Goal: Task Accomplishment & Management: Manage account settings

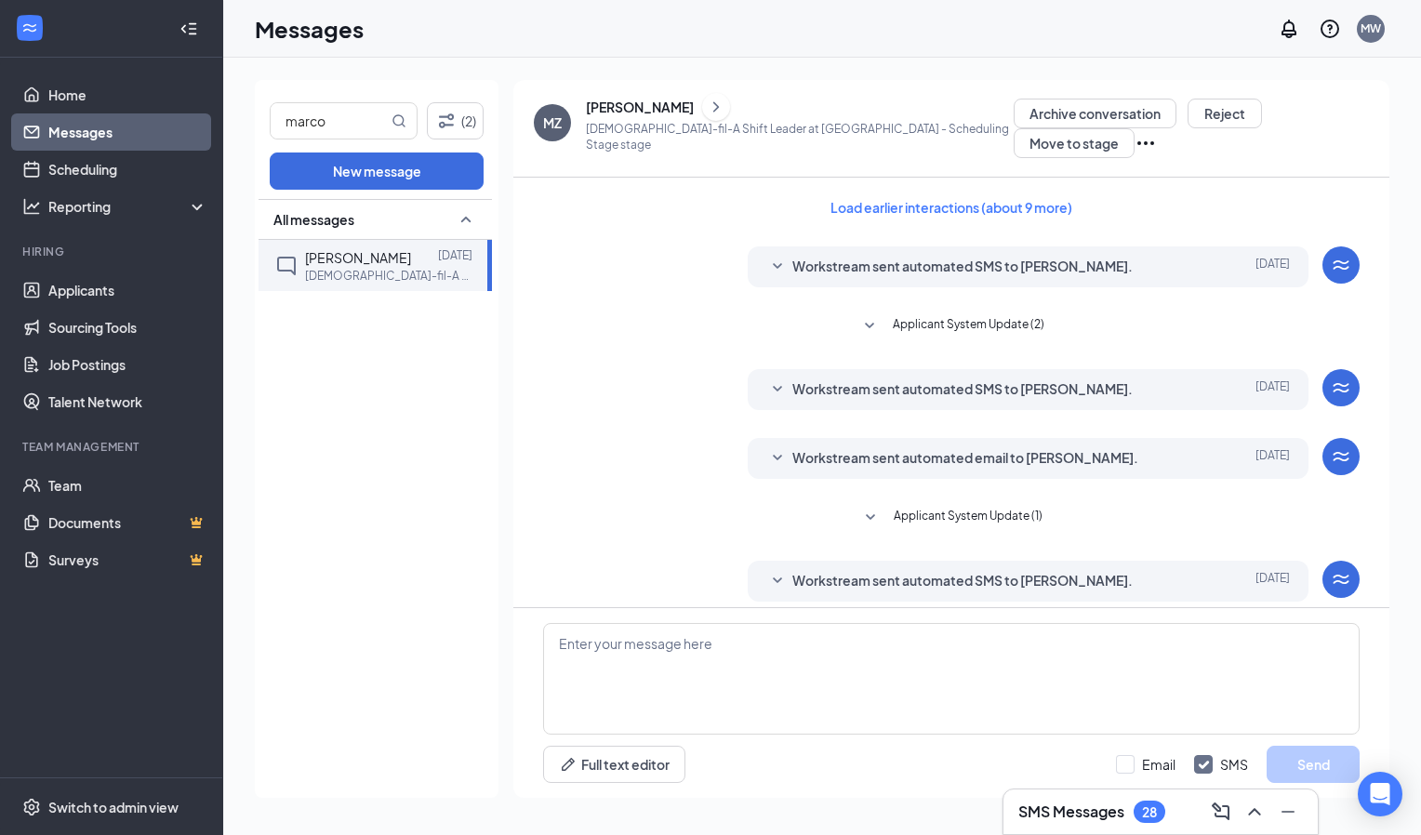
scroll to position [327, 0]
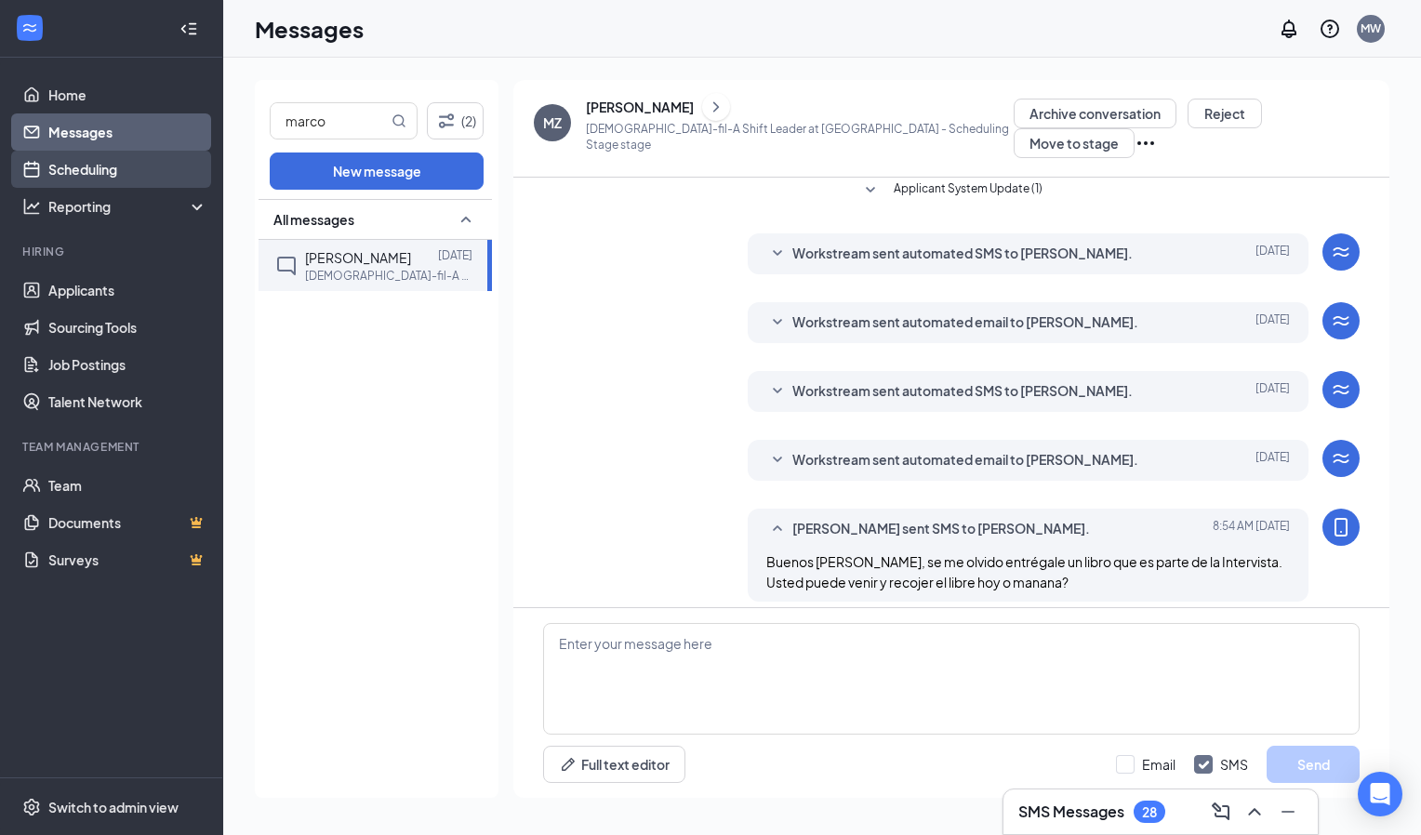
click at [73, 159] on link "Scheduling" at bounding box center [127, 169] width 159 height 37
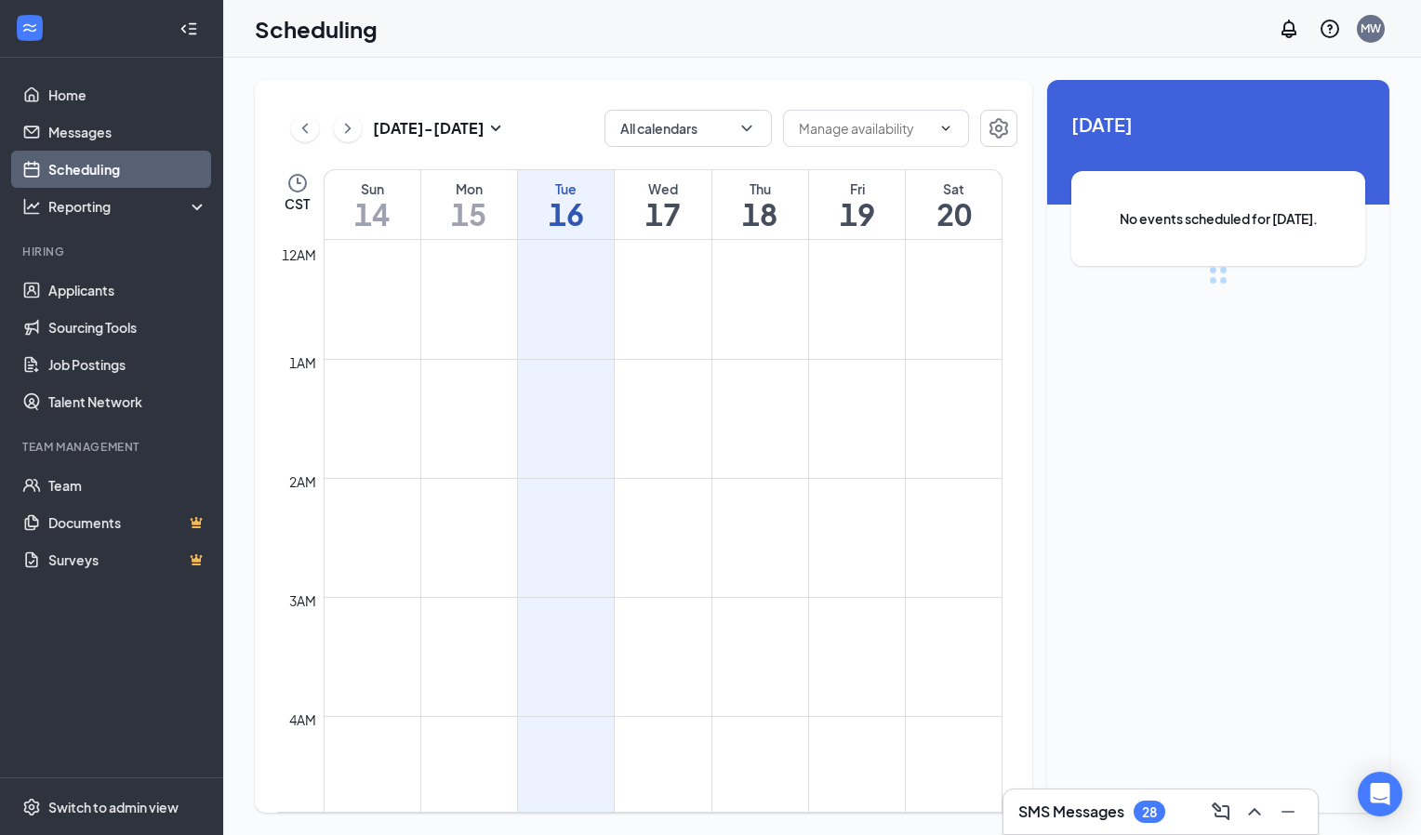
scroll to position [914, 0]
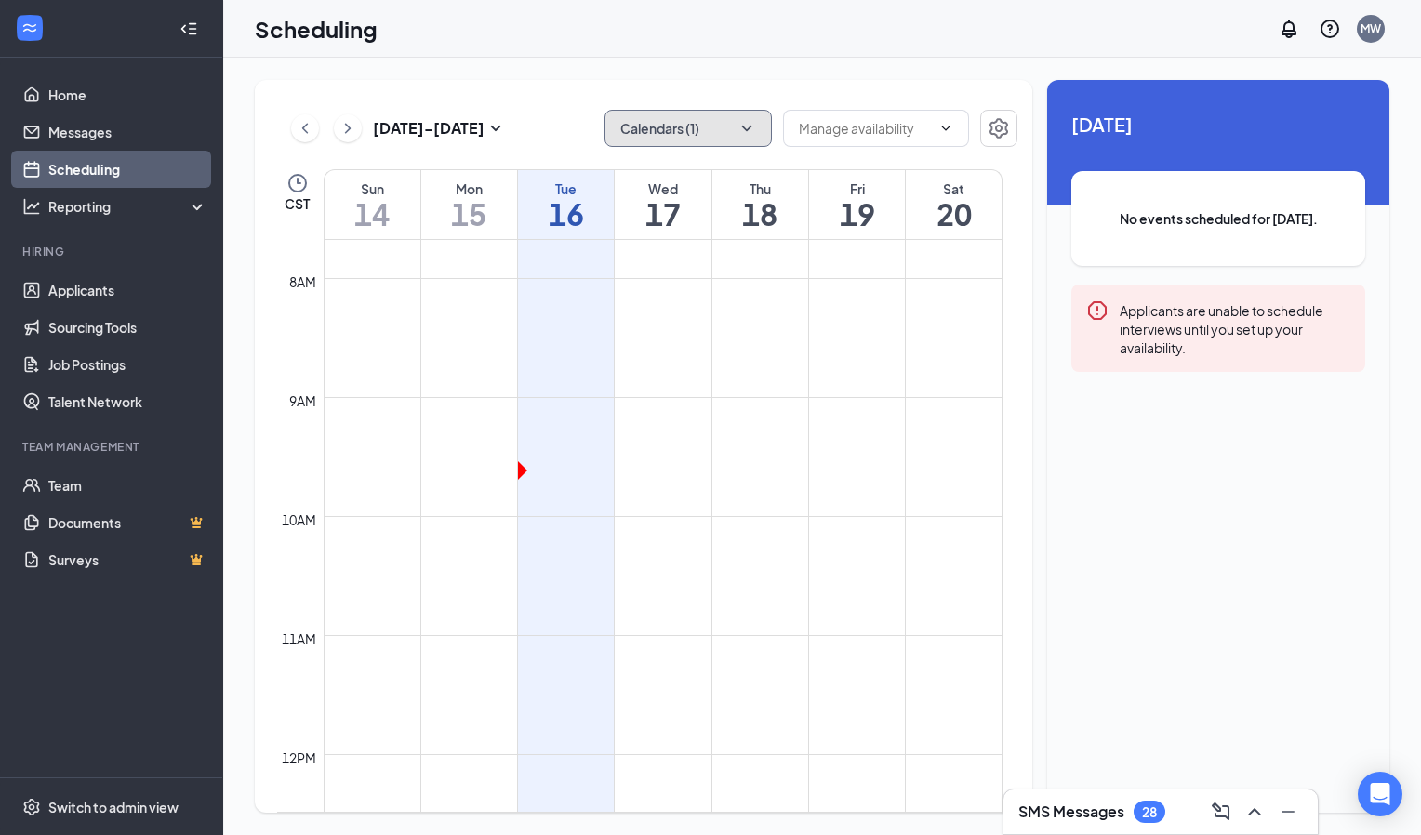
click at [700, 141] on button "Calendars (1)" at bounding box center [688, 128] width 167 height 37
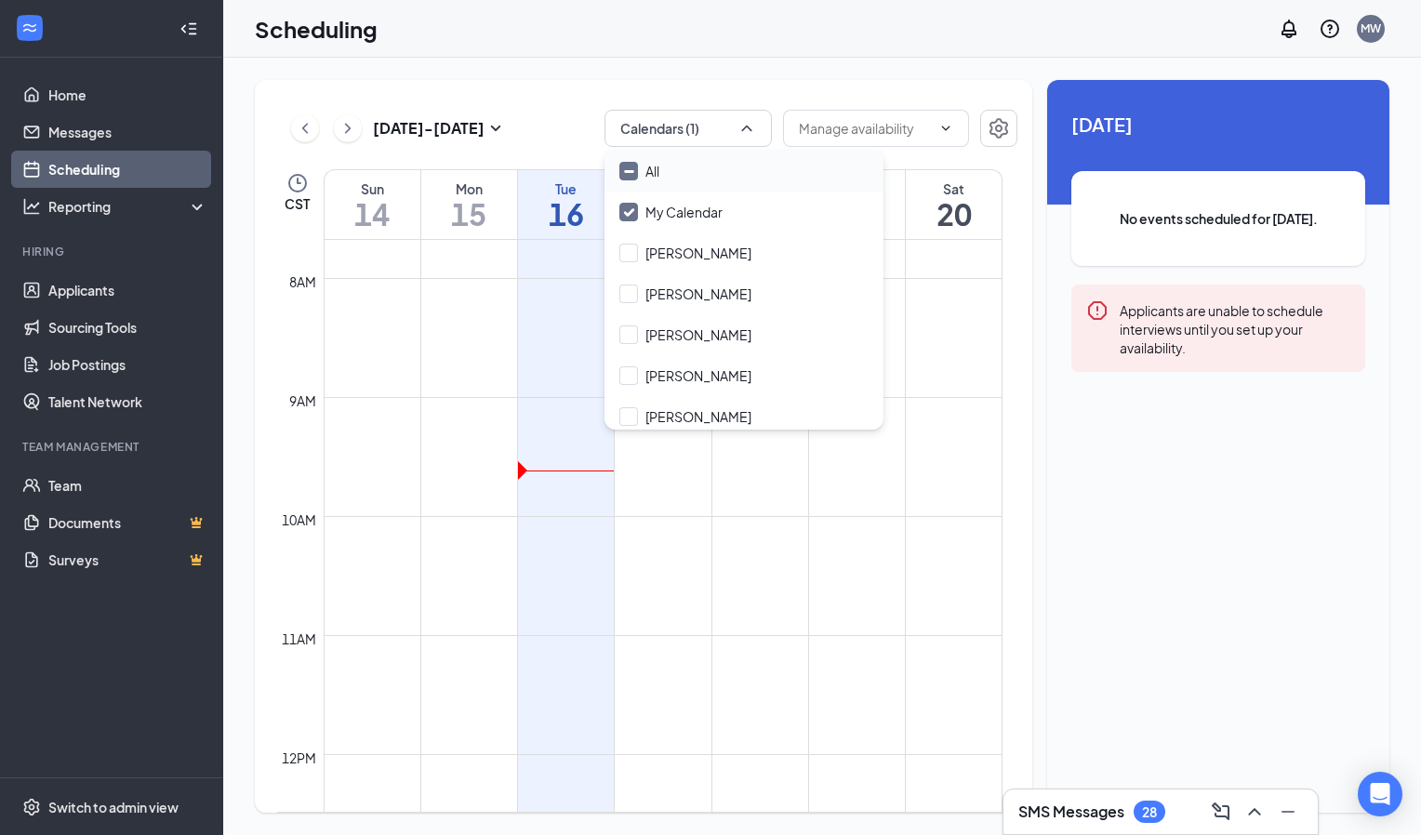
click at [620, 168] on input "All" at bounding box center [640, 171] width 40 height 19
checkbox input "true"
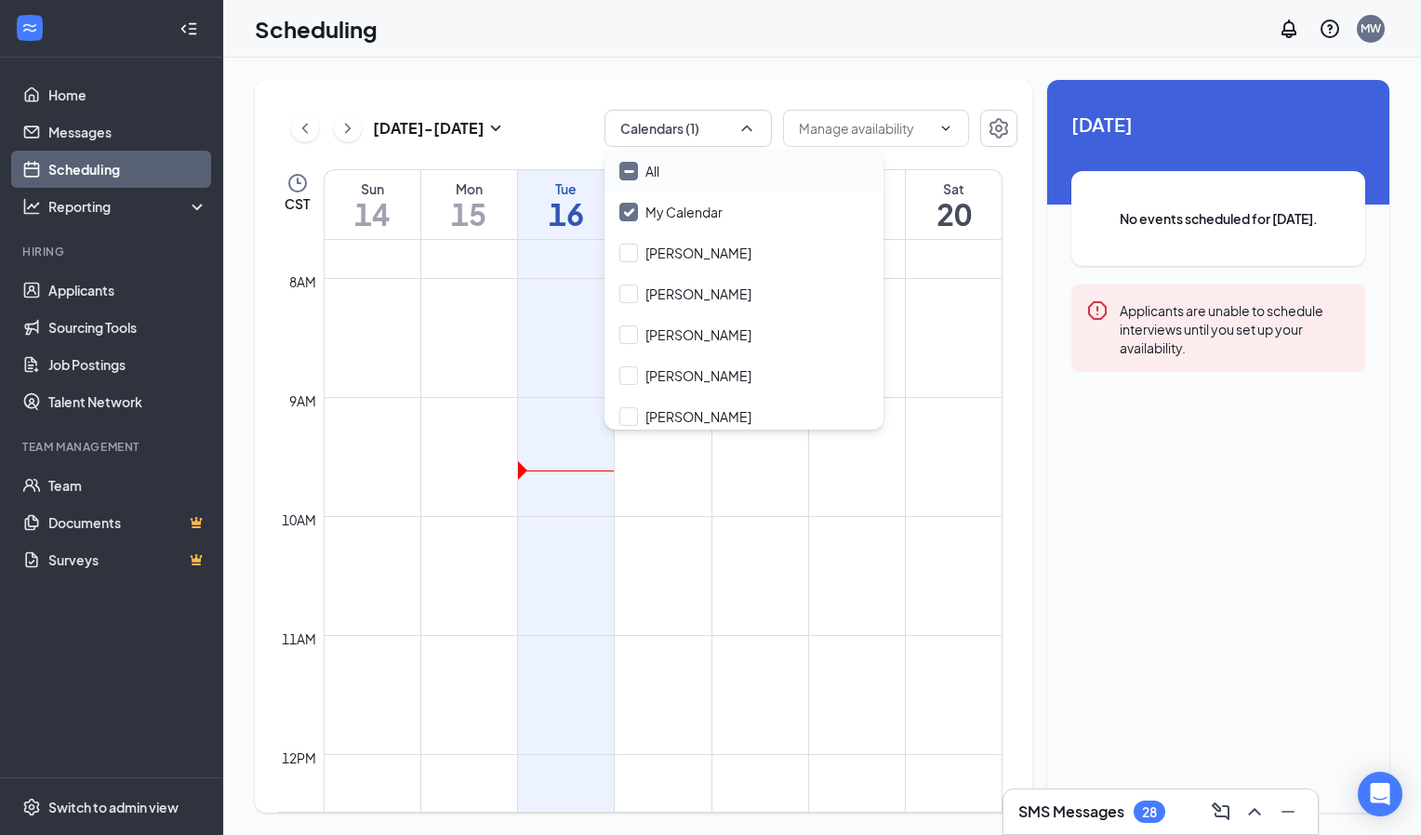
checkbox input "true"
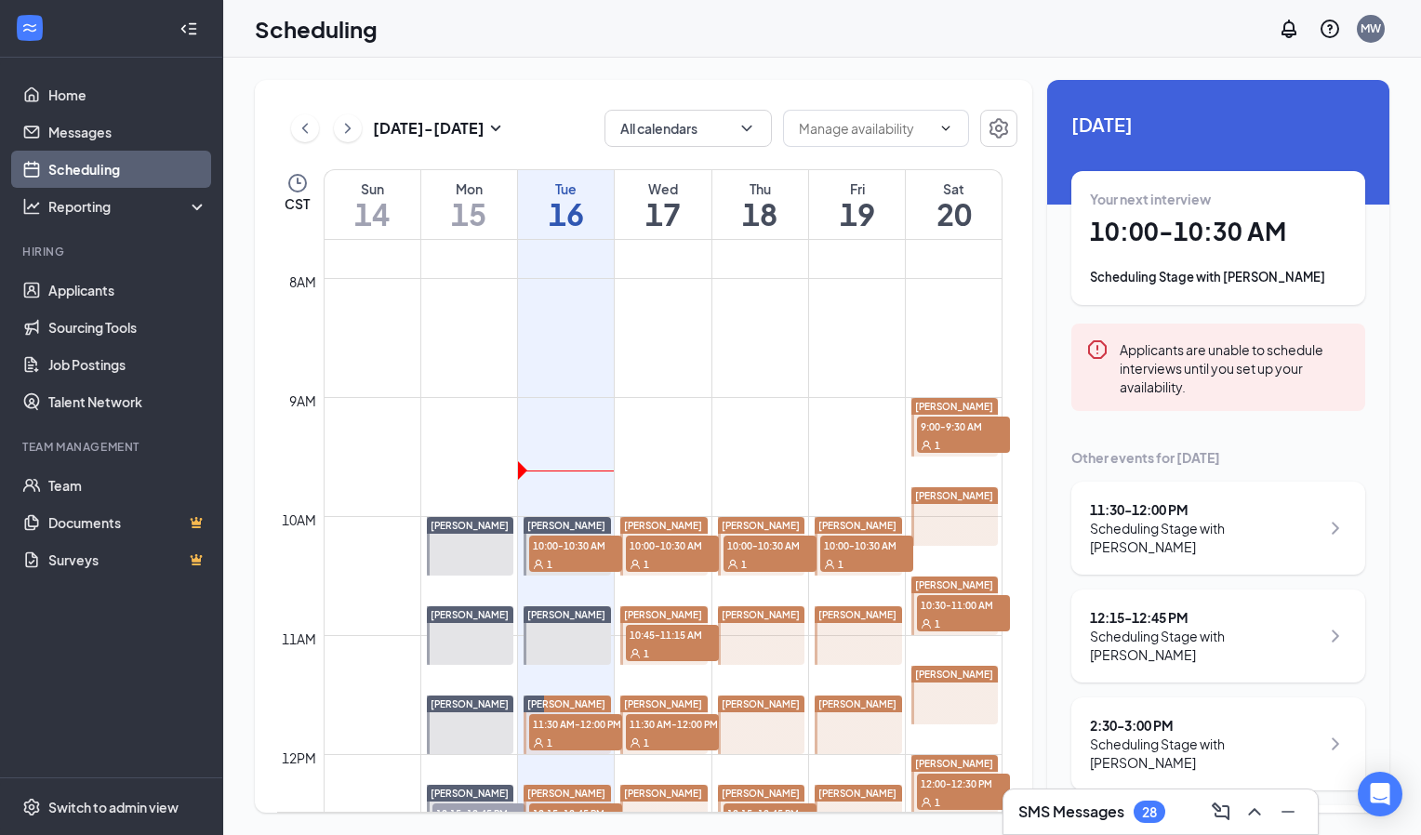
click at [1239, 538] on div "Scheduling Stage with [PERSON_NAME]" at bounding box center [1205, 537] width 230 height 37
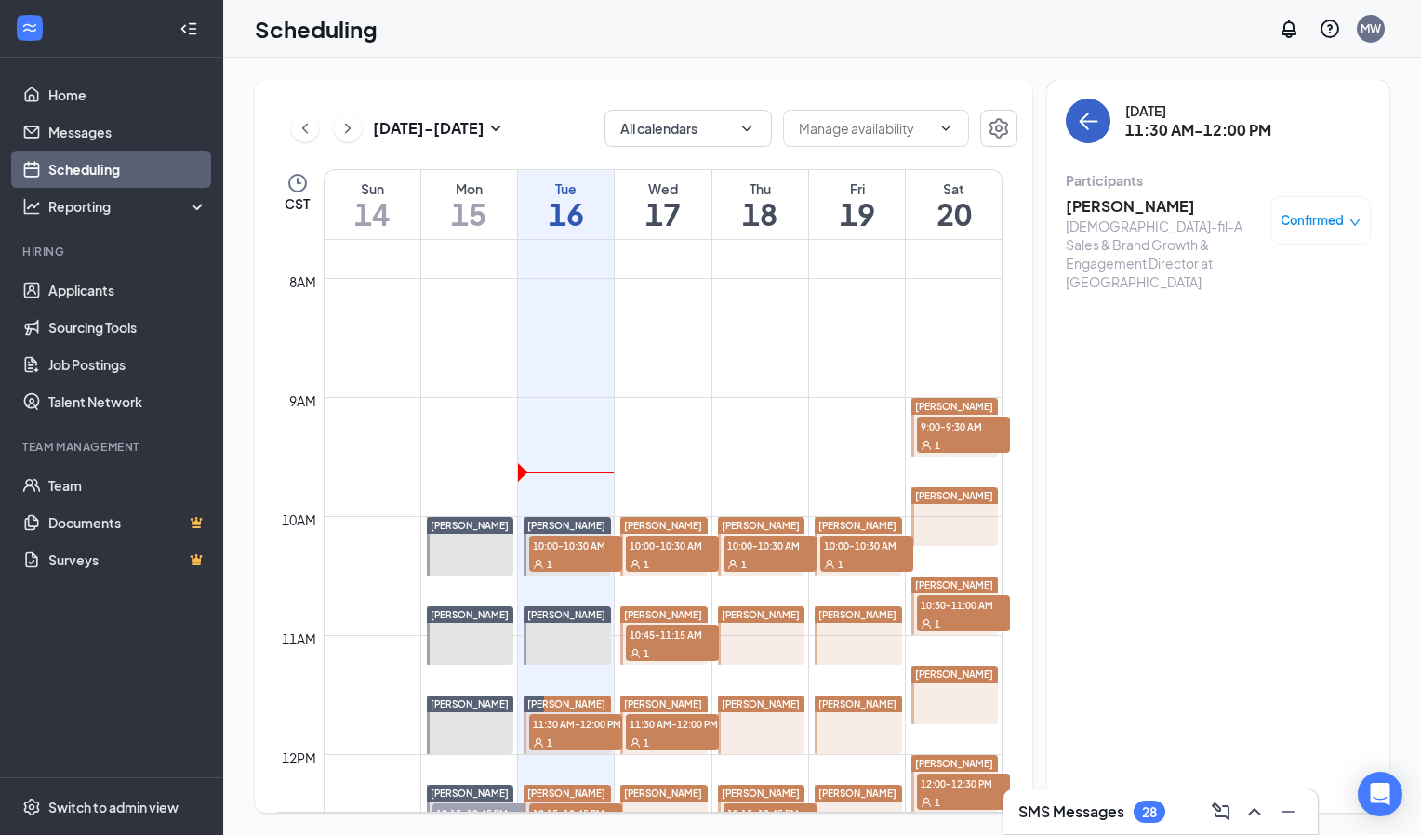
click at [1077, 118] on icon "ArrowLeft" at bounding box center [1088, 121] width 22 height 22
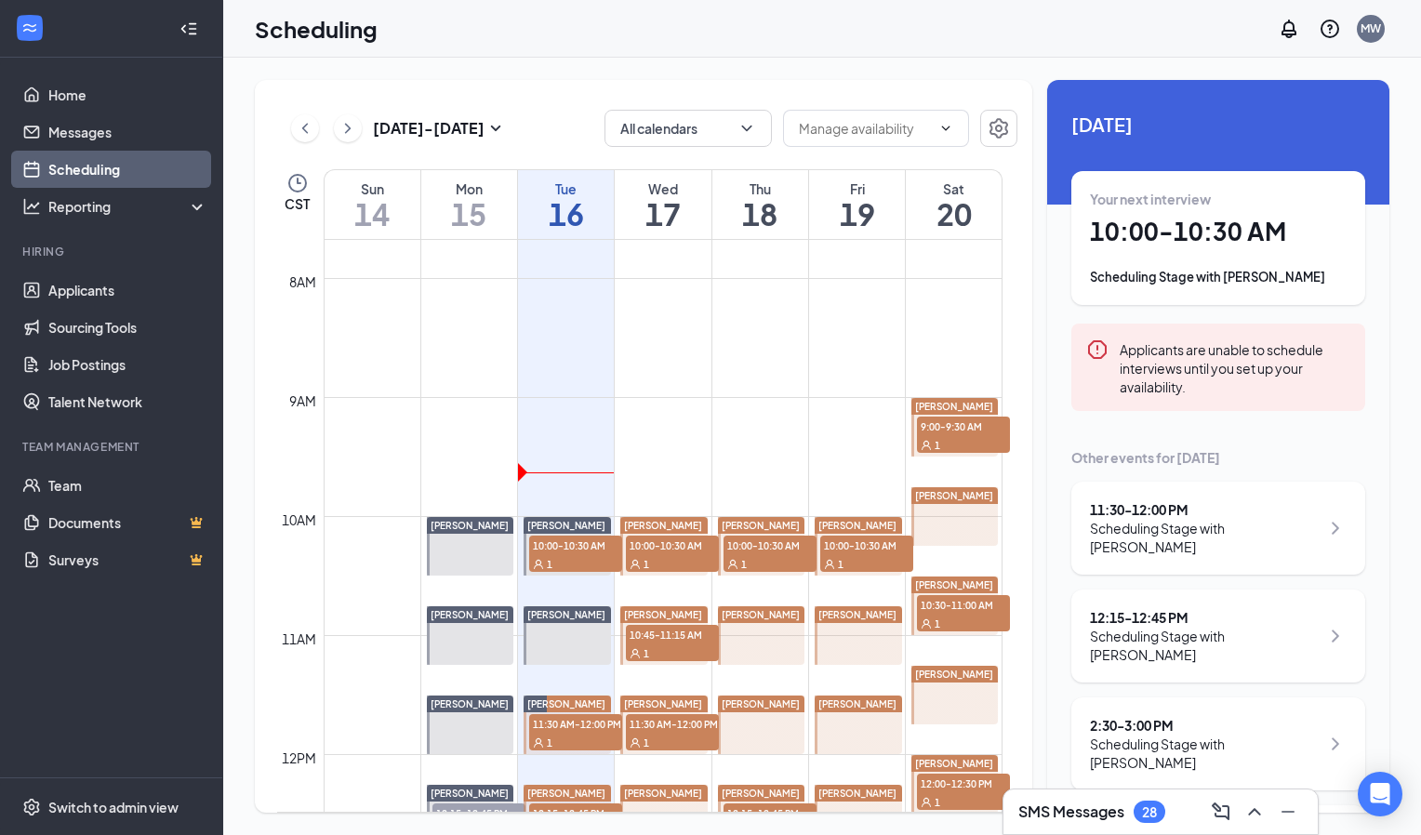
scroll to position [99, 0]
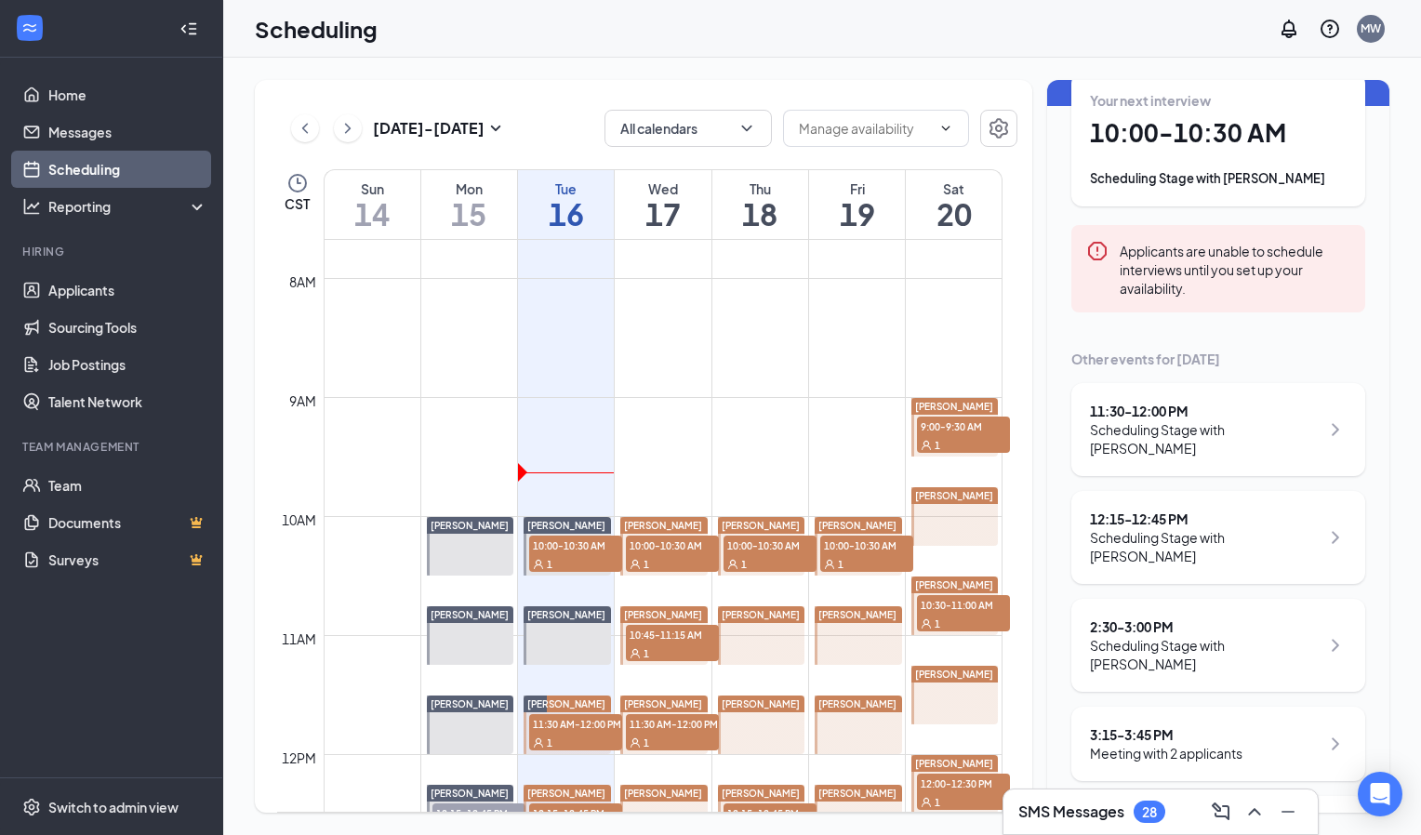
click at [1192, 538] on div "Scheduling Stage with [PERSON_NAME]" at bounding box center [1205, 546] width 230 height 37
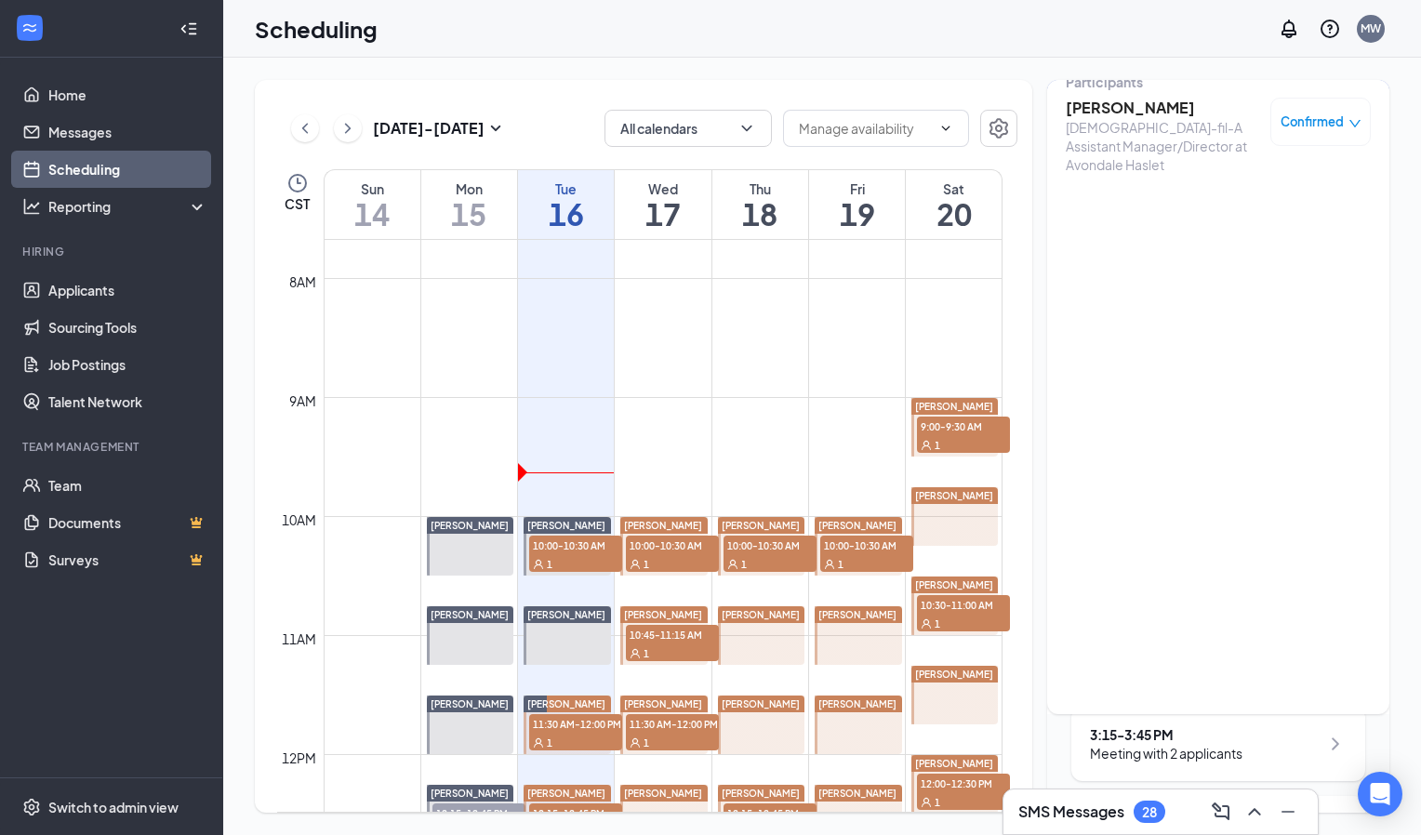
click at [1105, 108] on h3 "[PERSON_NAME]" at bounding box center [1163, 108] width 195 height 20
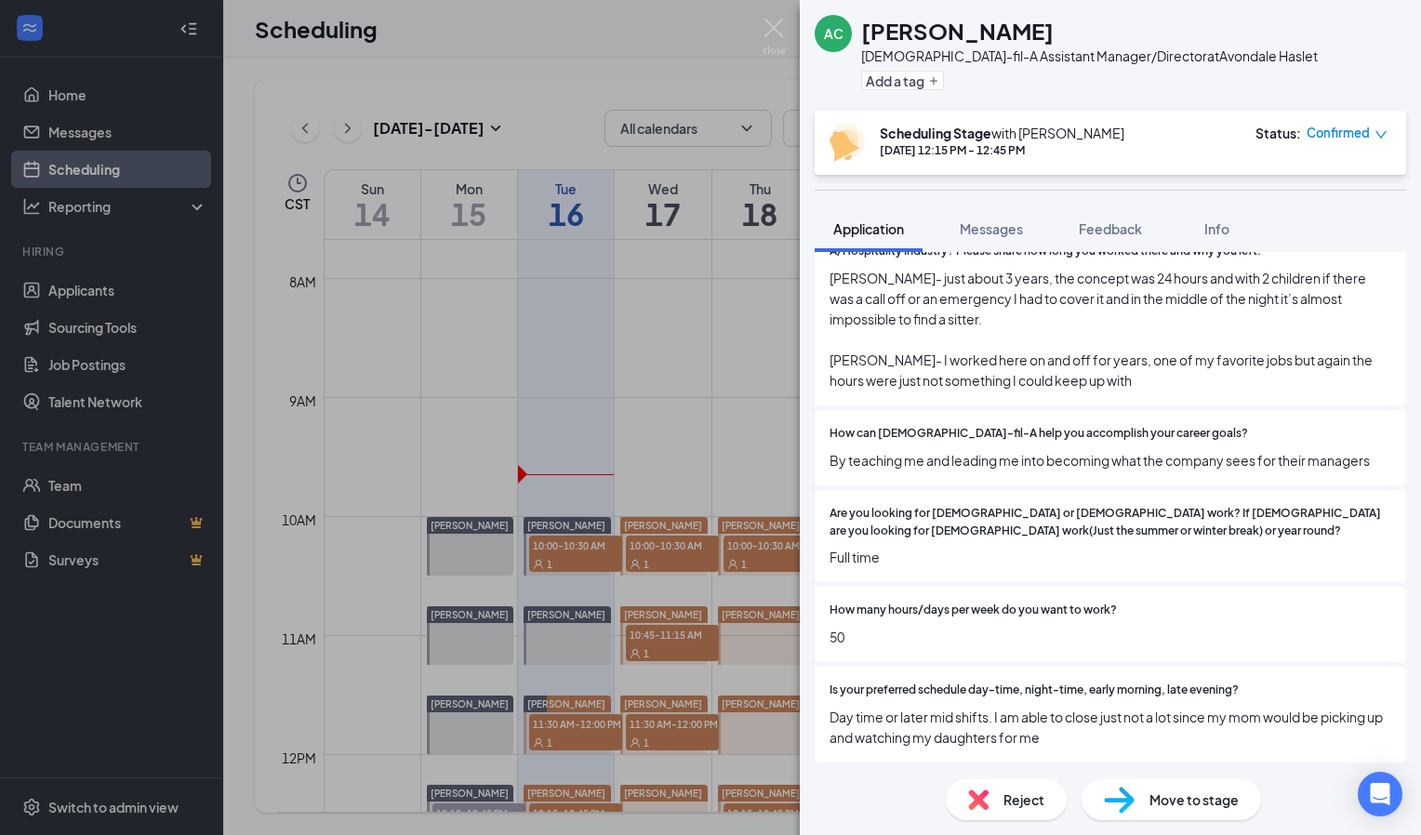
scroll to position [3269, 0]
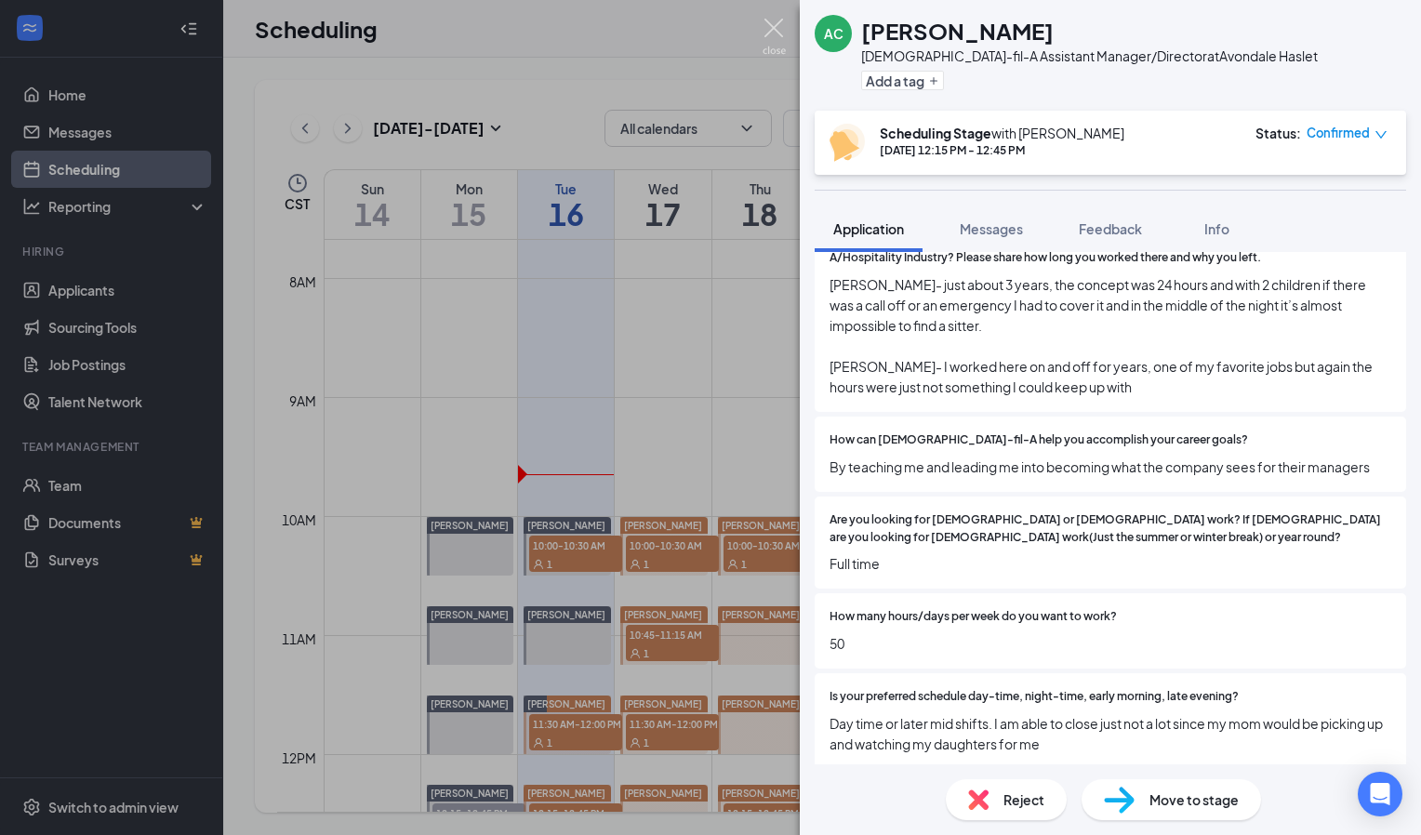
click at [777, 45] on img at bounding box center [774, 37] width 23 height 36
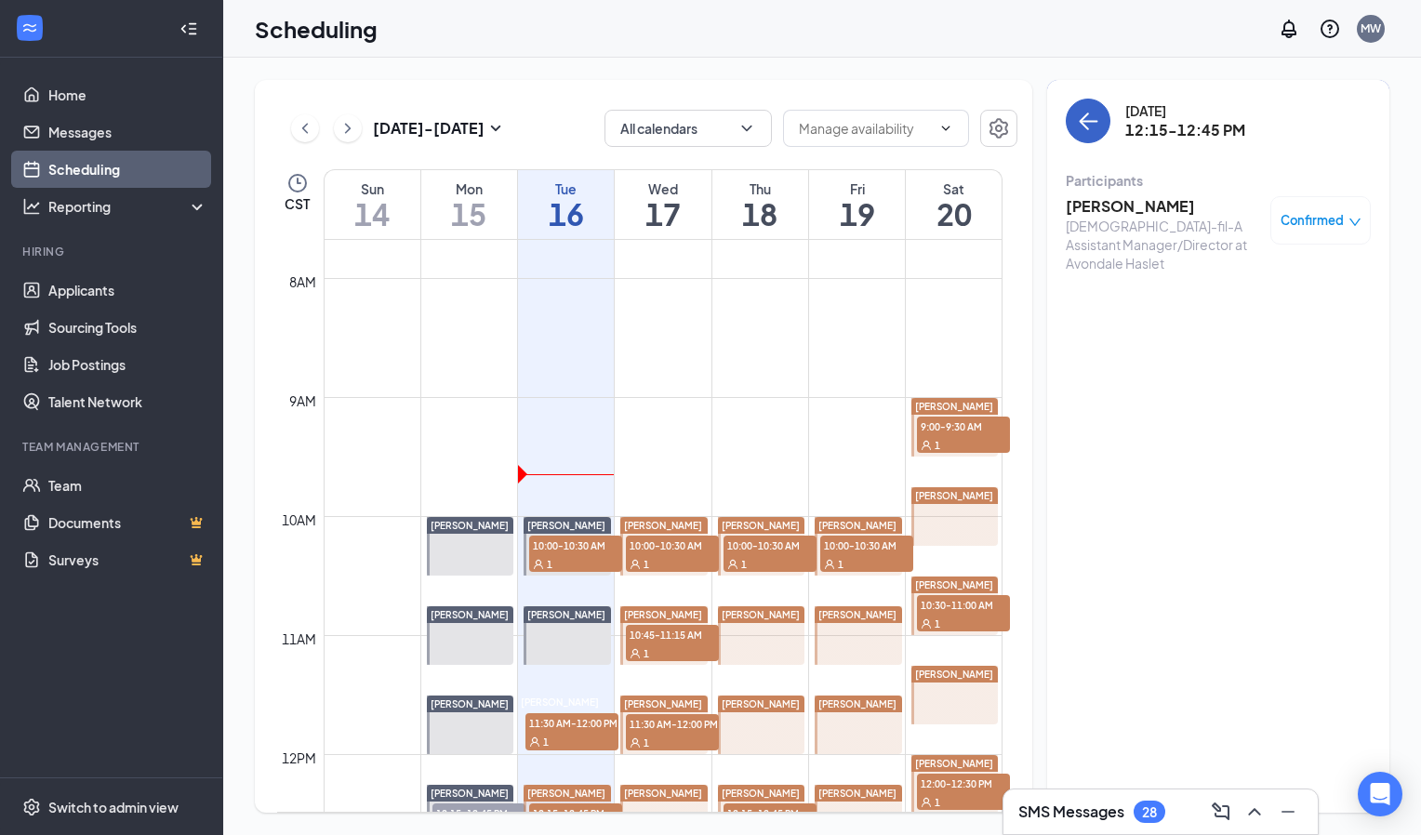
click at [1083, 137] on button "back-button" at bounding box center [1088, 121] width 45 height 45
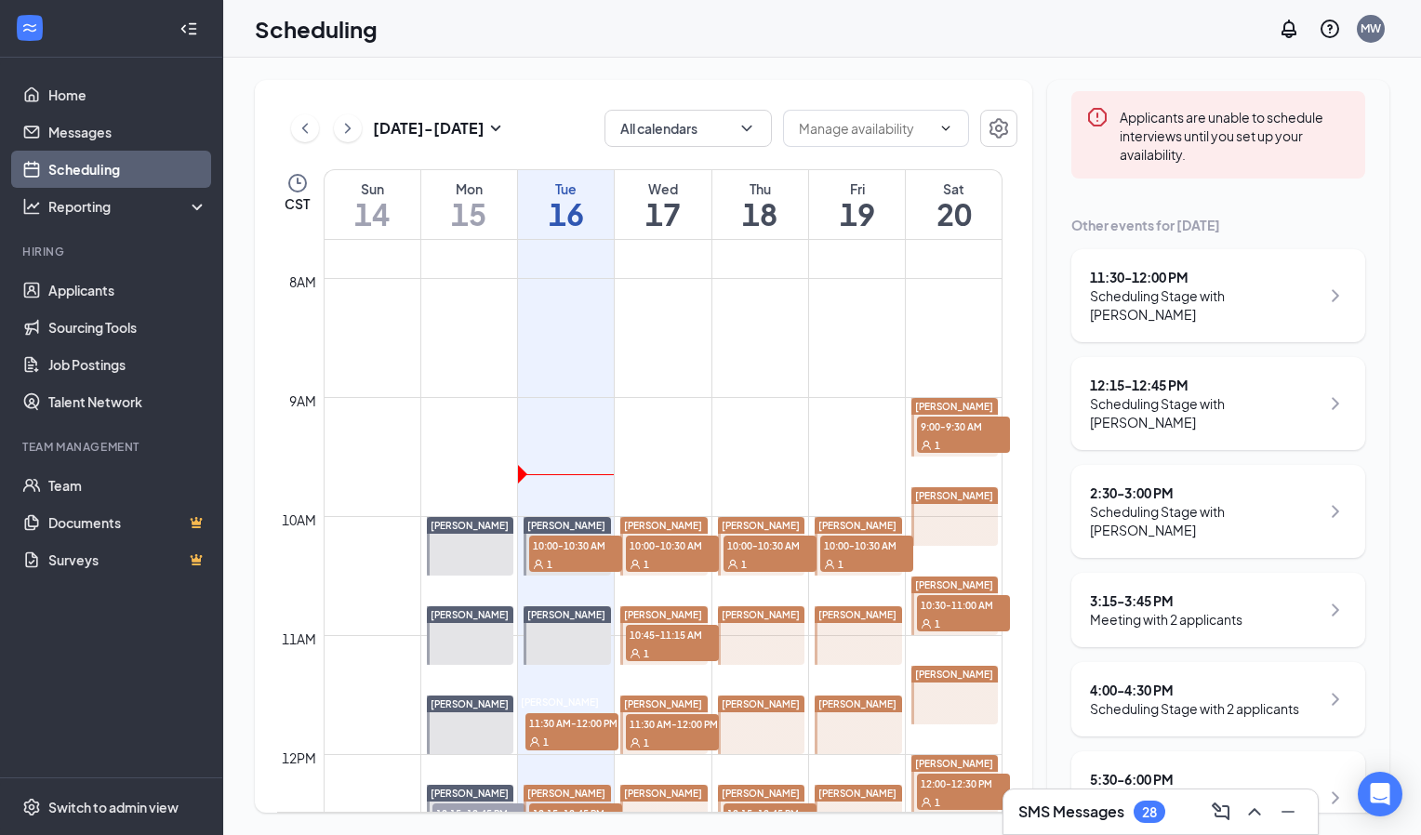
scroll to position [247, 0]
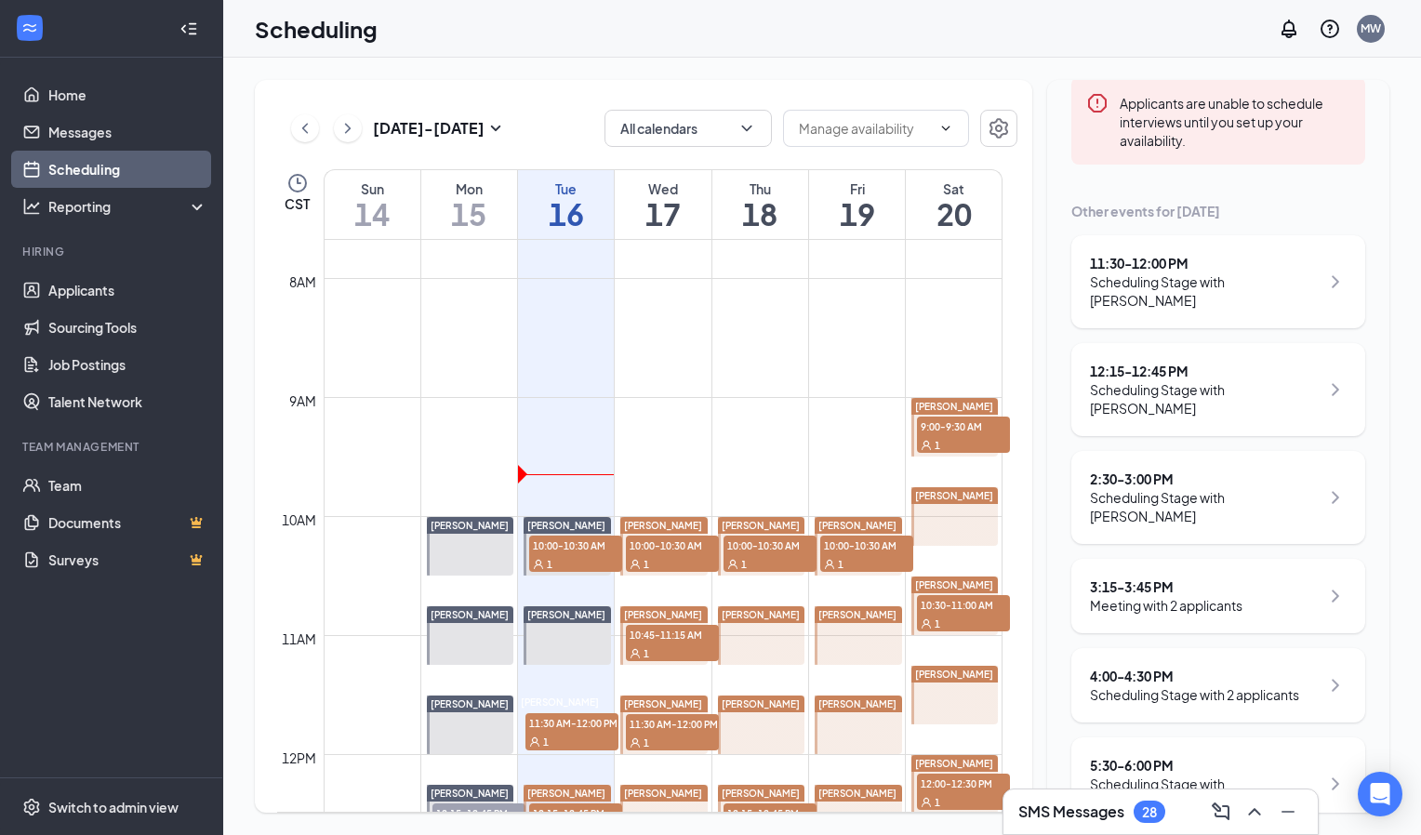
click at [1174, 476] on div "2:30 - 3:00 PM" at bounding box center [1205, 479] width 230 height 19
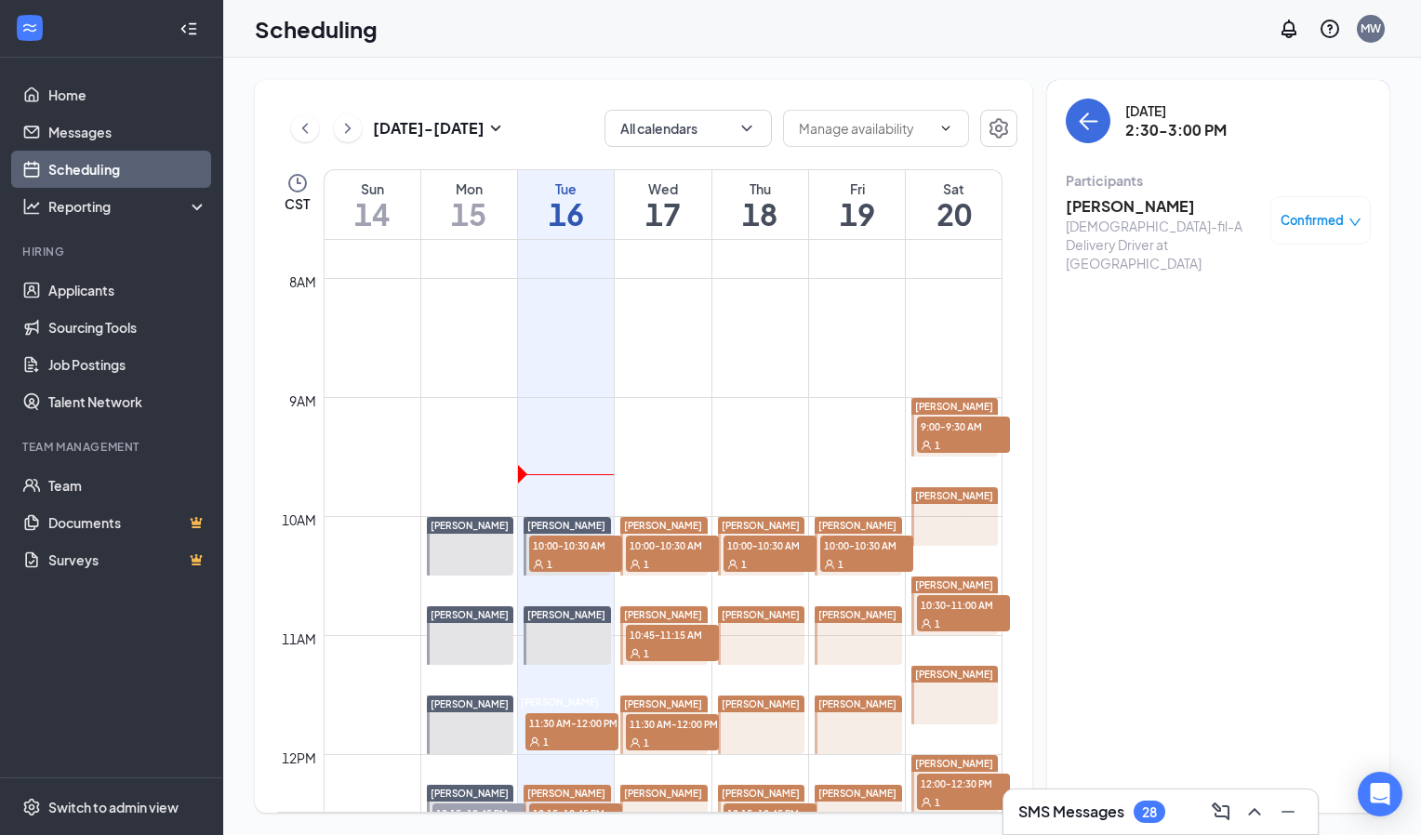
click at [1085, 146] on div "[DATE] 2:30-3:00 PM Participants [PERSON_NAME] [DEMOGRAPHIC_DATA]-fil-A Deliver…" at bounding box center [1218, 191] width 305 height 185
click at [1088, 132] on button "back-button" at bounding box center [1088, 121] width 45 height 45
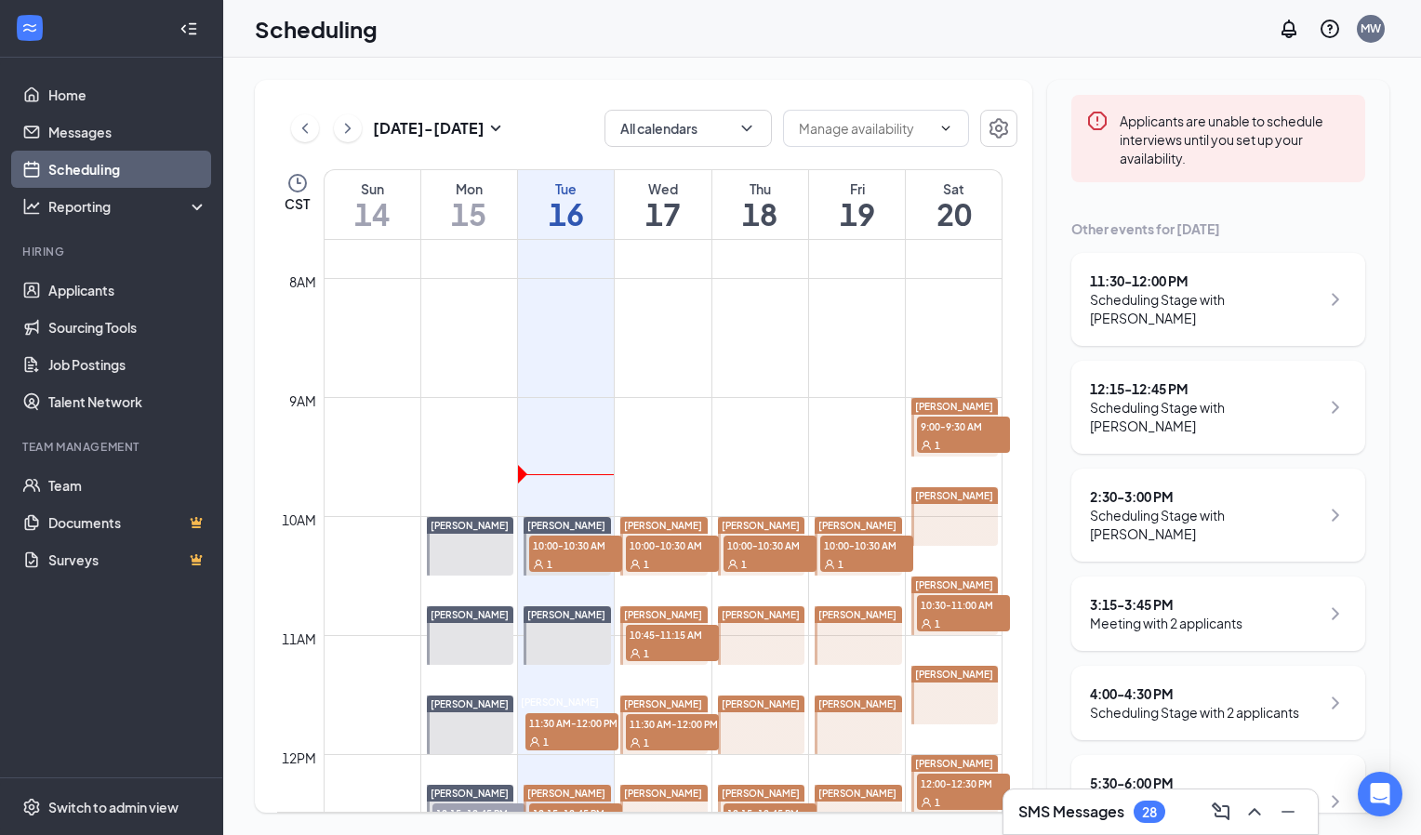
scroll to position [238, 0]
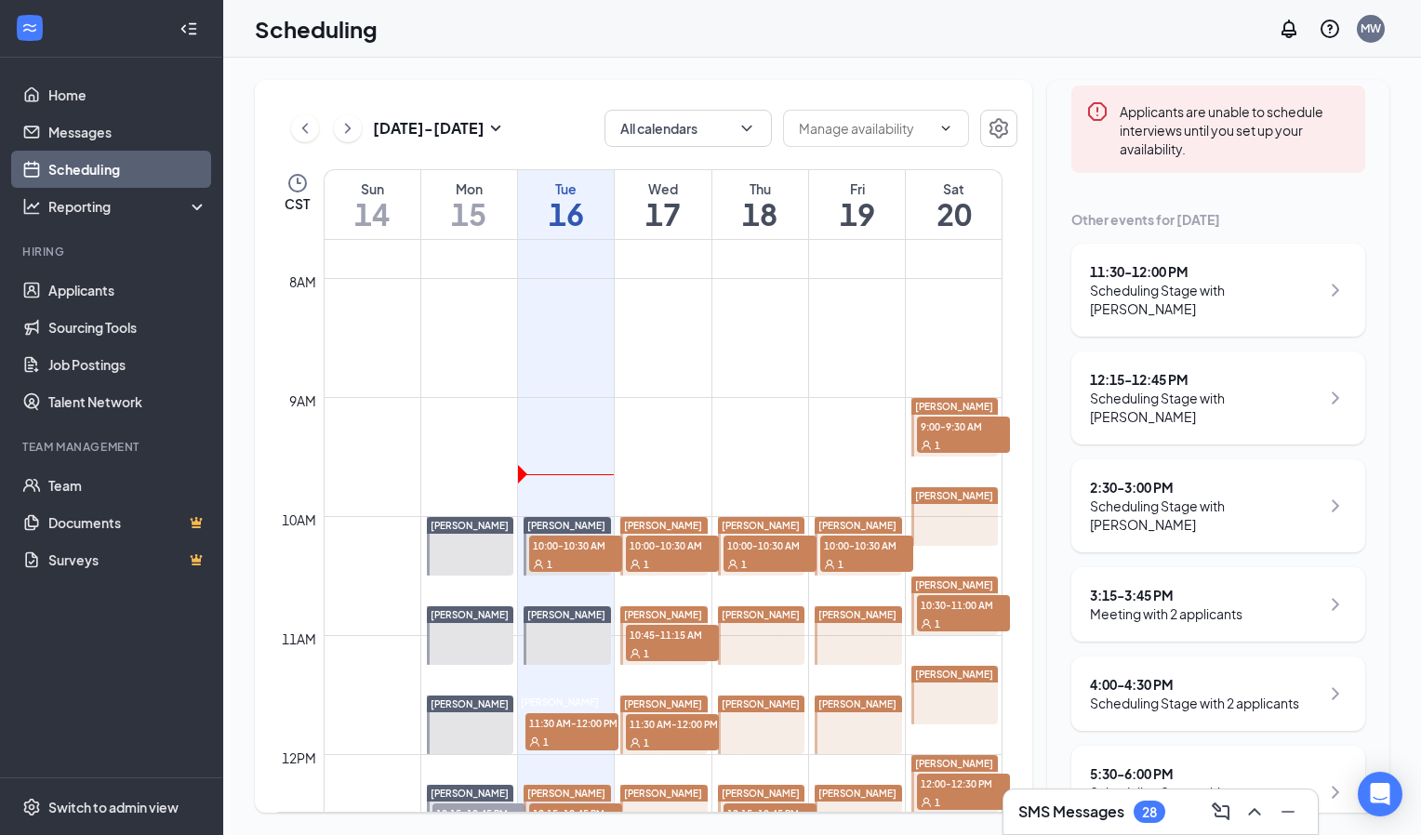
click at [1172, 544] on div "11:30 - 12:00 PM Scheduling Stage with [PERSON_NAME] 12:15 - 12:45 PM Schedulin…" at bounding box center [1219, 595] width 294 height 703
click at [1161, 586] on div "3:15 - 3:45 PM" at bounding box center [1166, 595] width 153 height 19
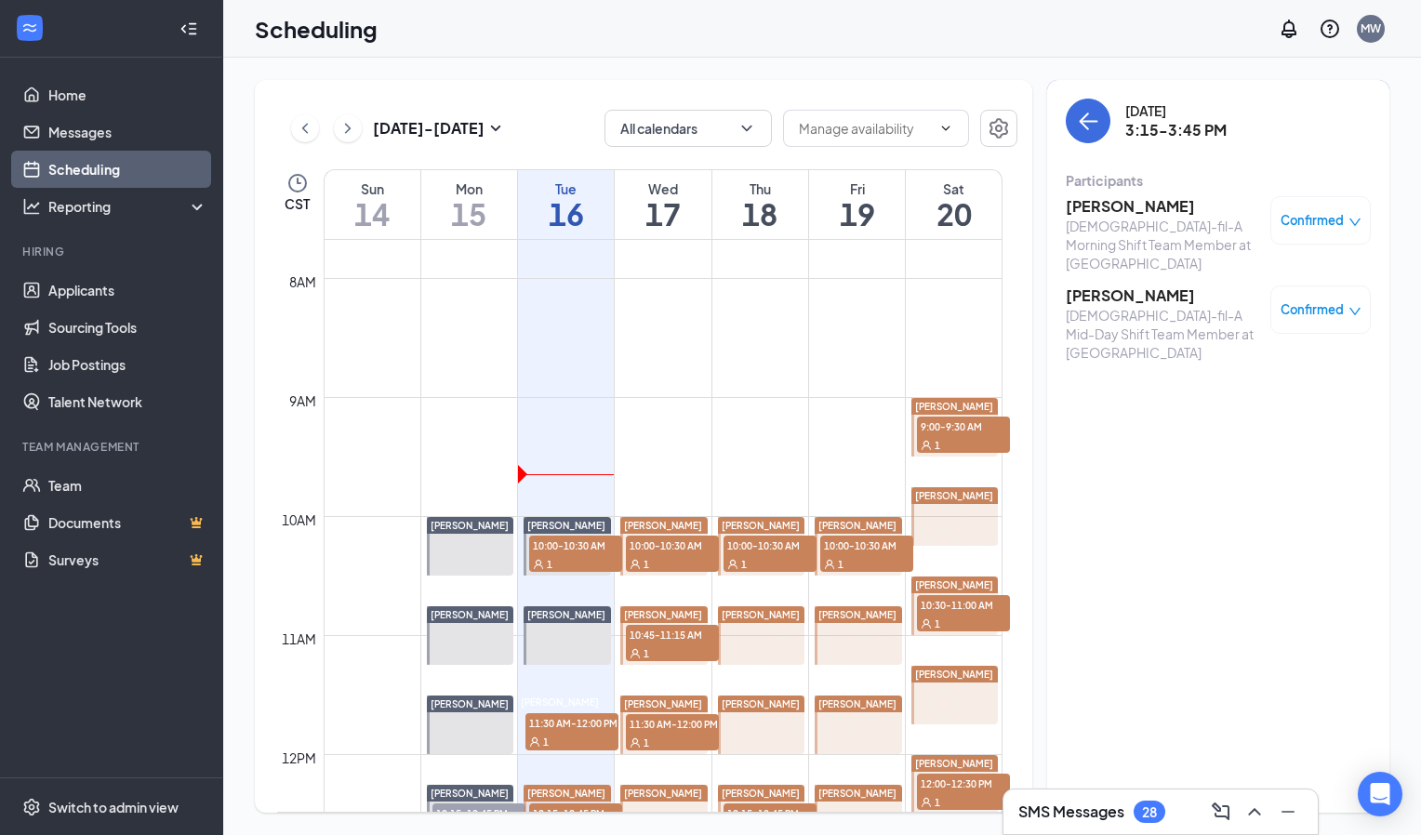
click at [1092, 210] on h3 "[PERSON_NAME]" at bounding box center [1163, 206] width 195 height 20
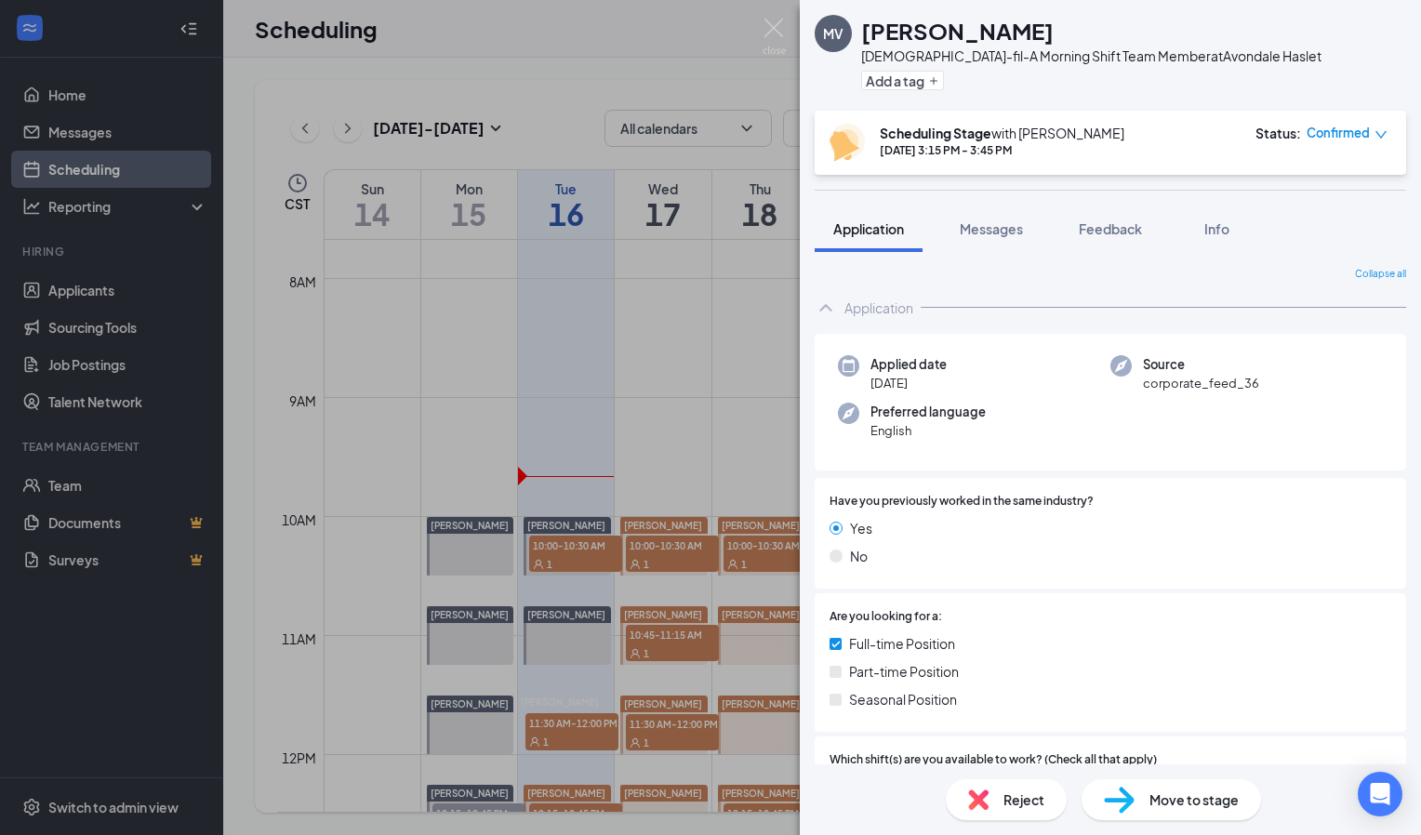
scroll to position [7, 0]
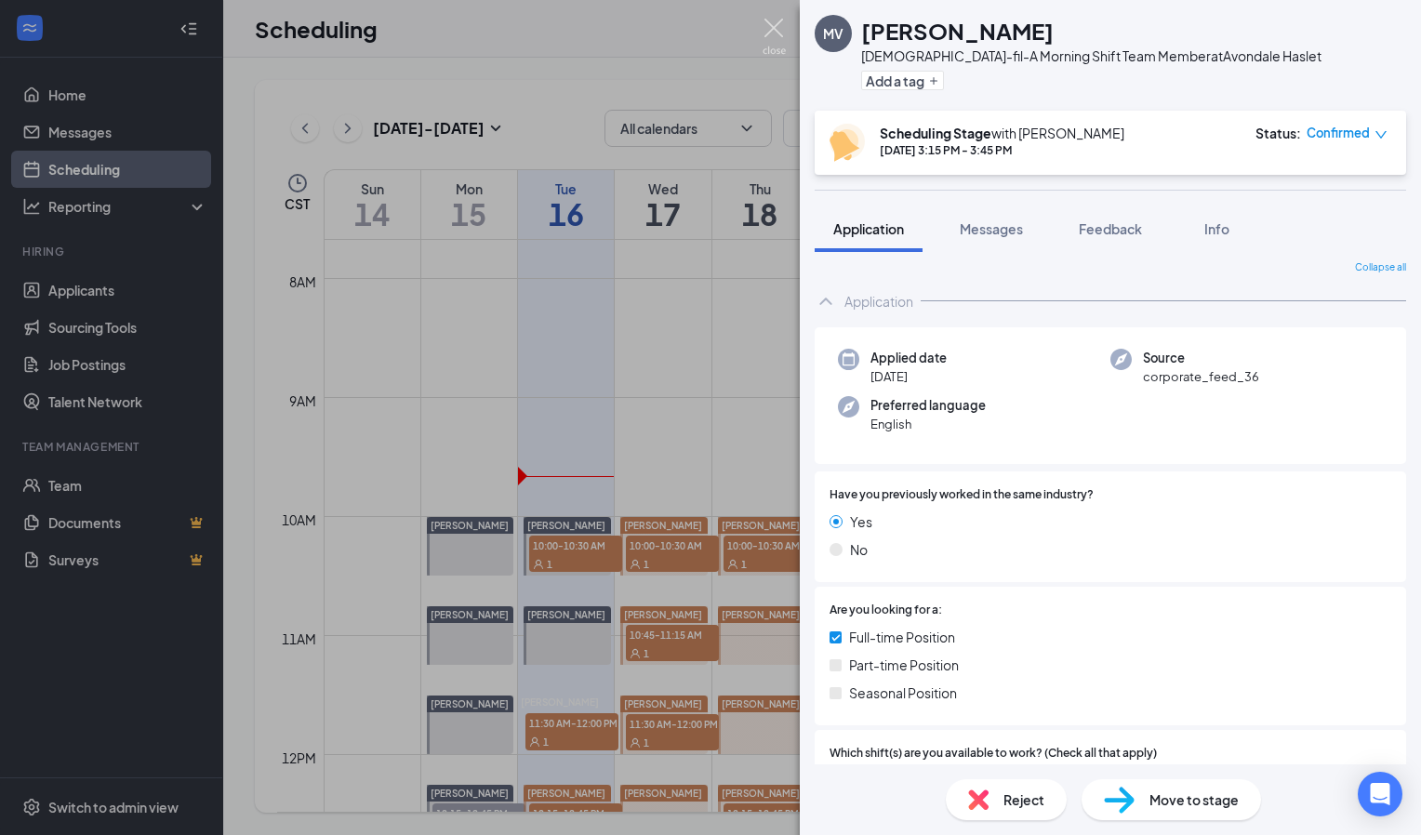
click at [774, 31] on img at bounding box center [774, 37] width 23 height 36
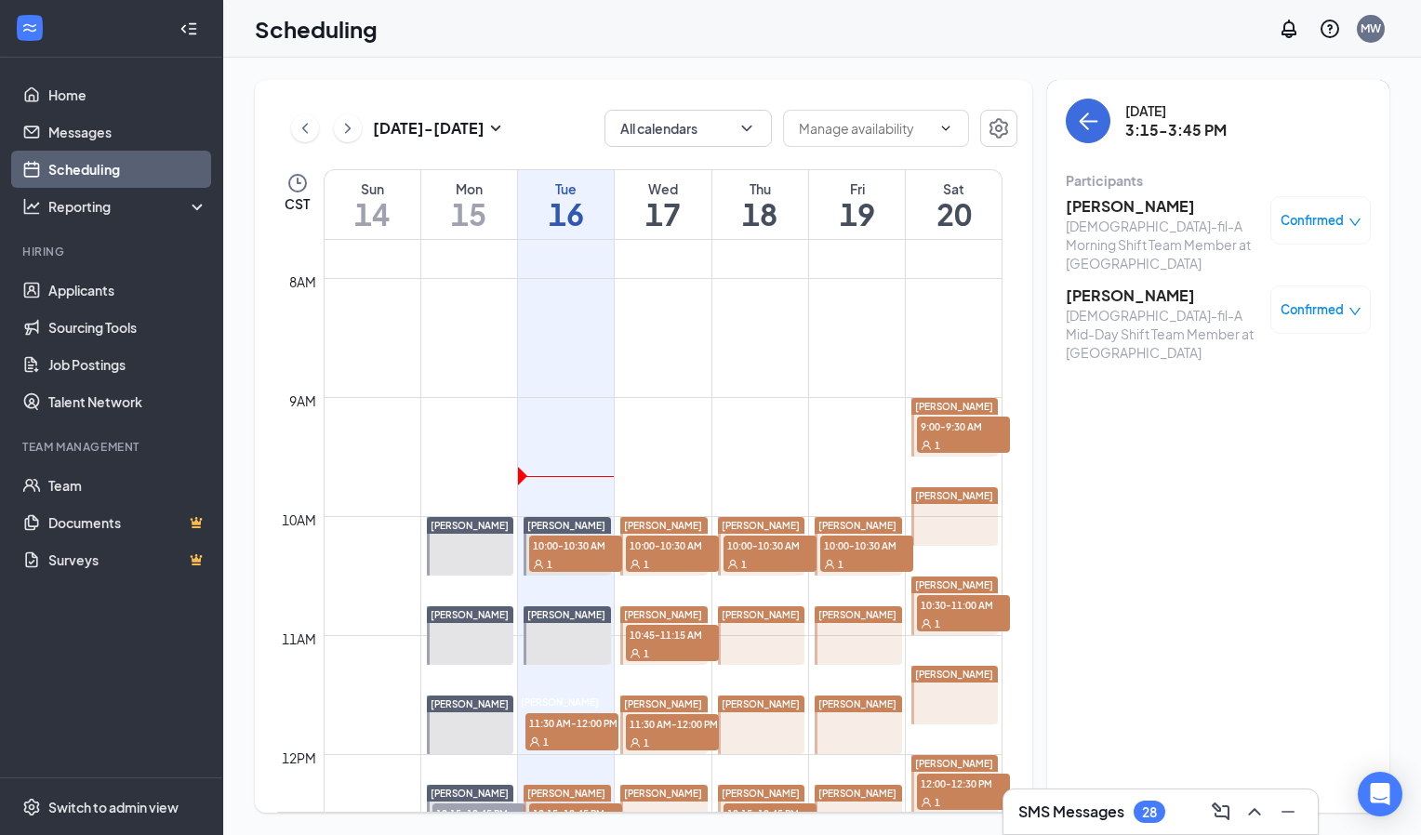
click at [1102, 306] on div "[DEMOGRAPHIC_DATA]-fil-A Mid-Day Shift Team Member at [GEOGRAPHIC_DATA]" at bounding box center [1163, 334] width 195 height 56
click at [1092, 286] on h3 "[PERSON_NAME]" at bounding box center [1163, 296] width 195 height 20
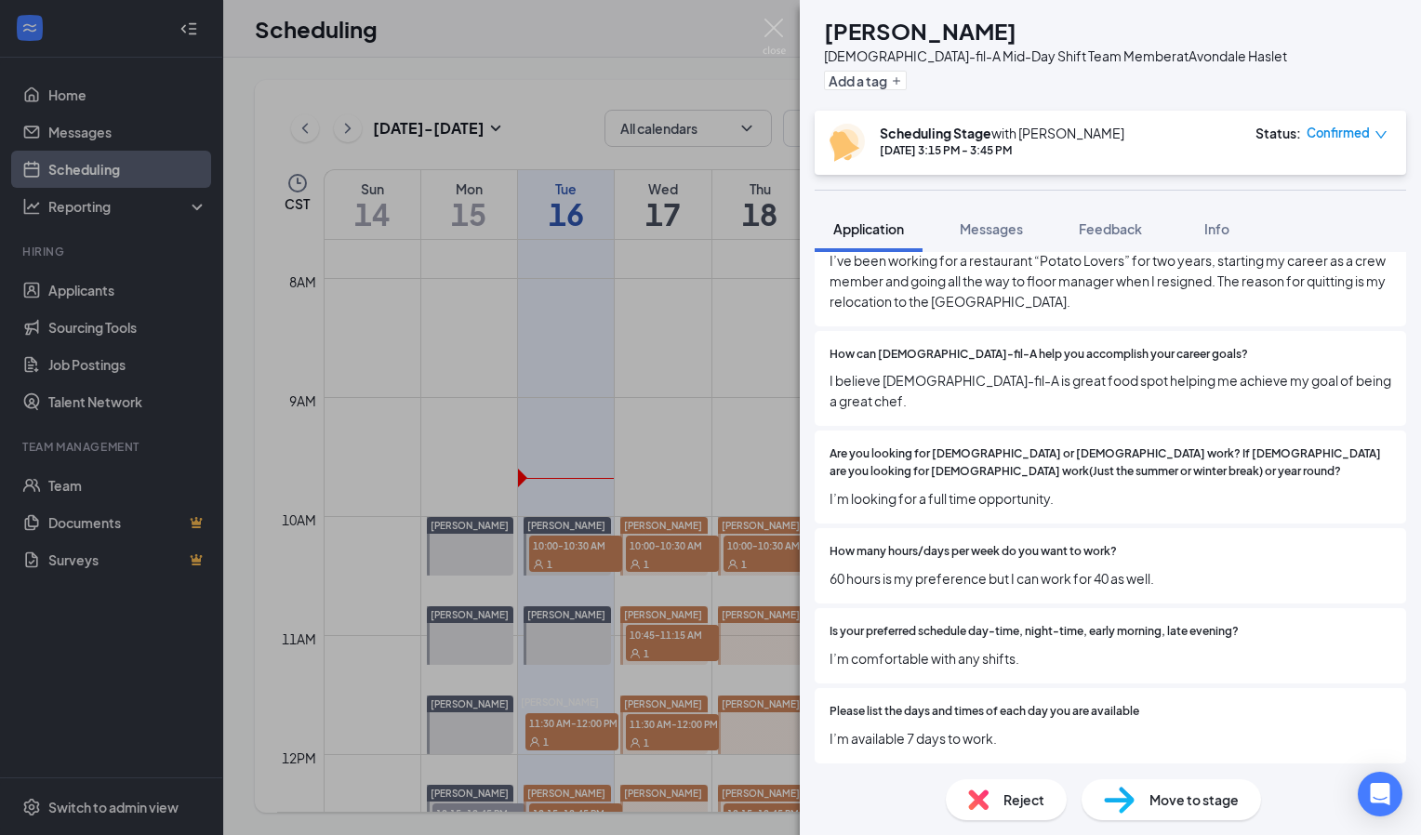
scroll to position [3038, 0]
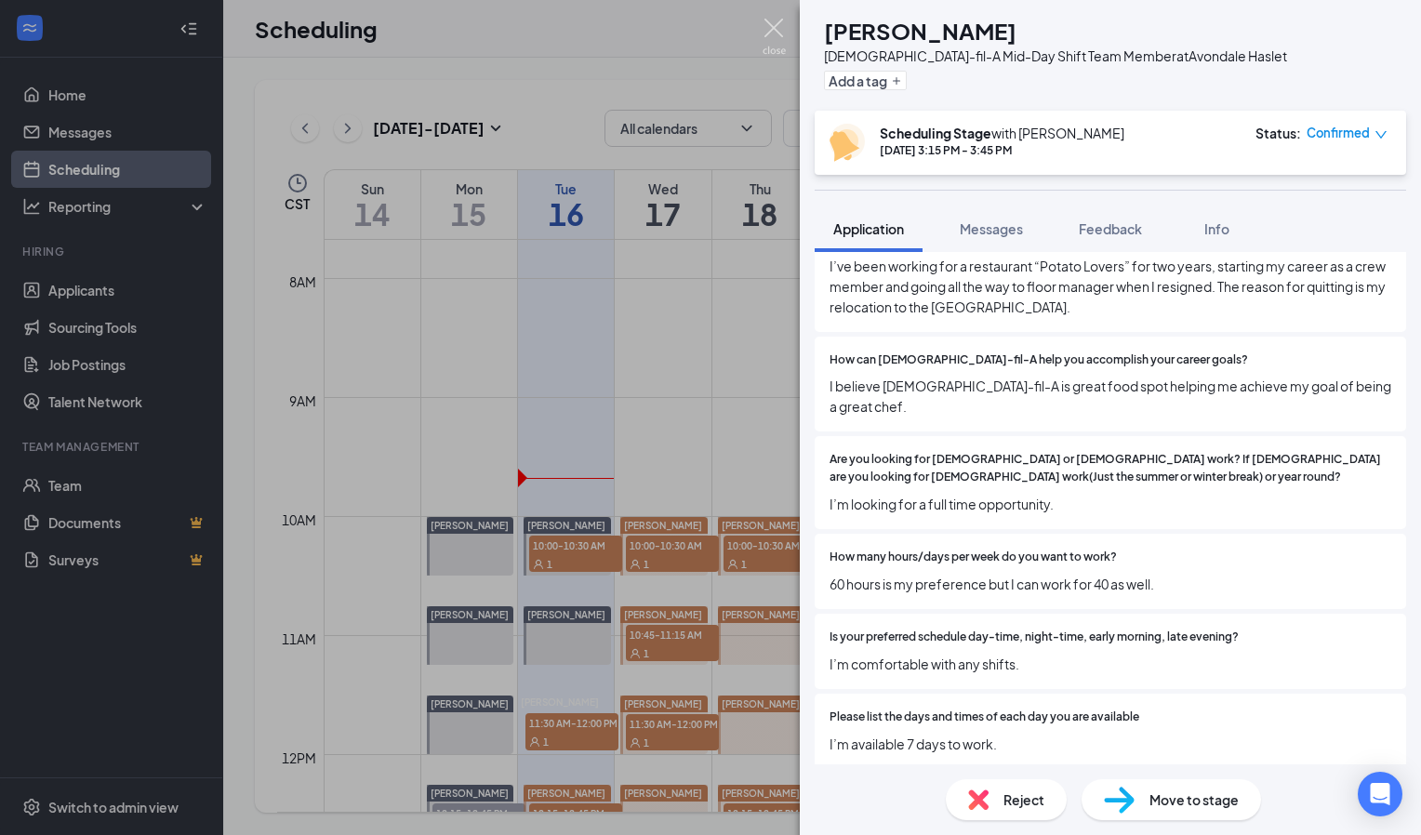
click at [777, 32] on img at bounding box center [774, 37] width 23 height 36
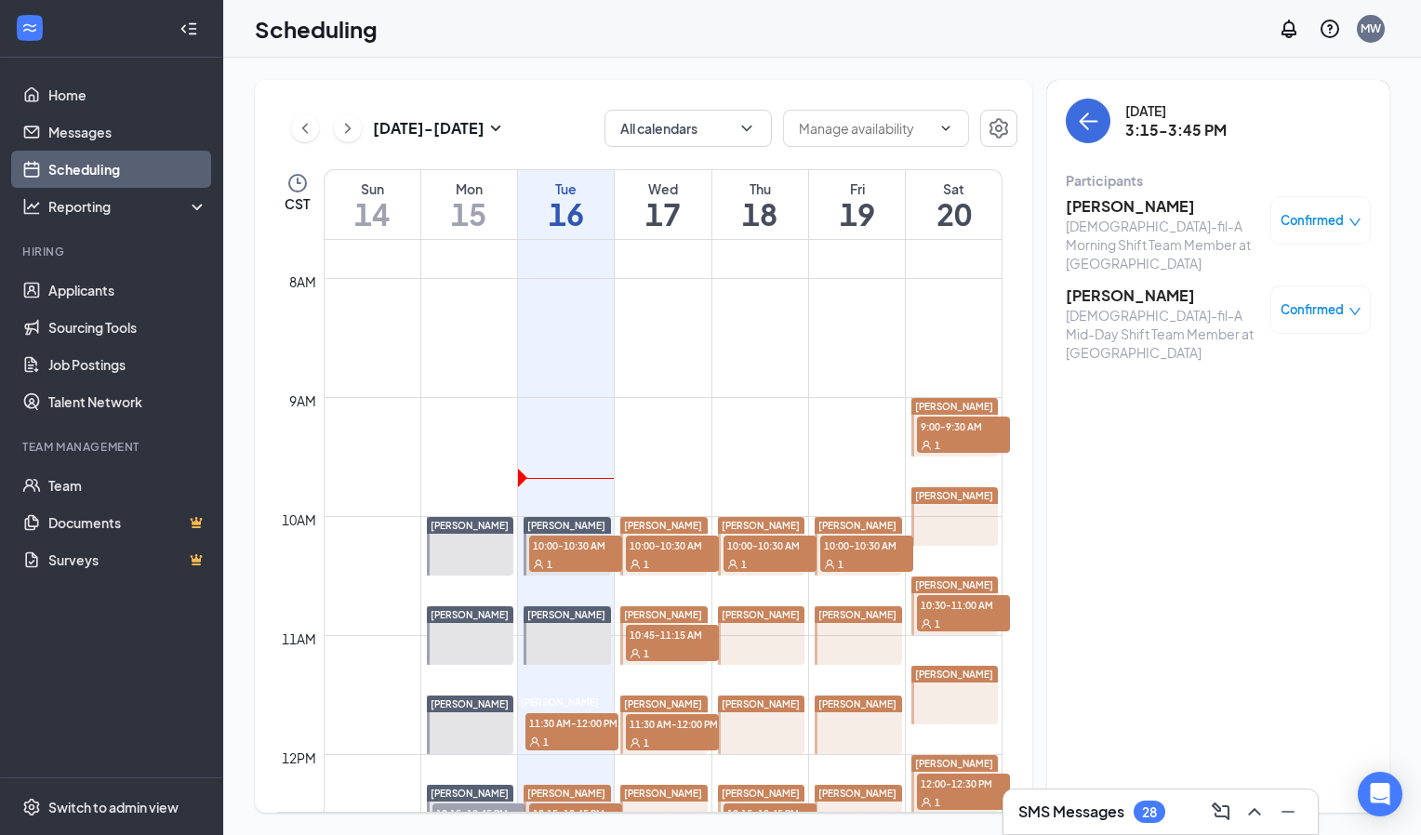
scroll to position [970, 0]
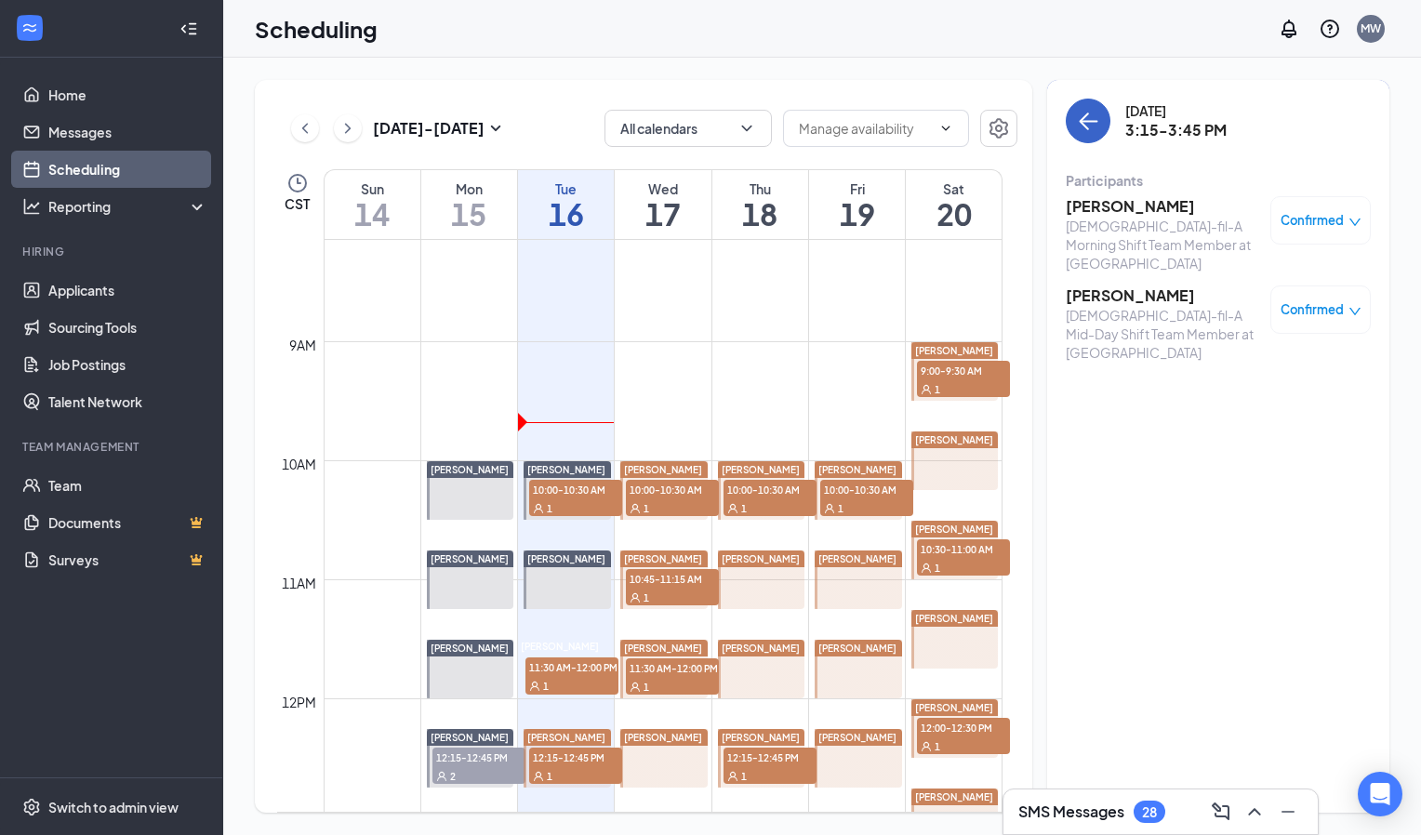
click at [1093, 123] on icon "ArrowLeft" at bounding box center [1088, 121] width 22 height 22
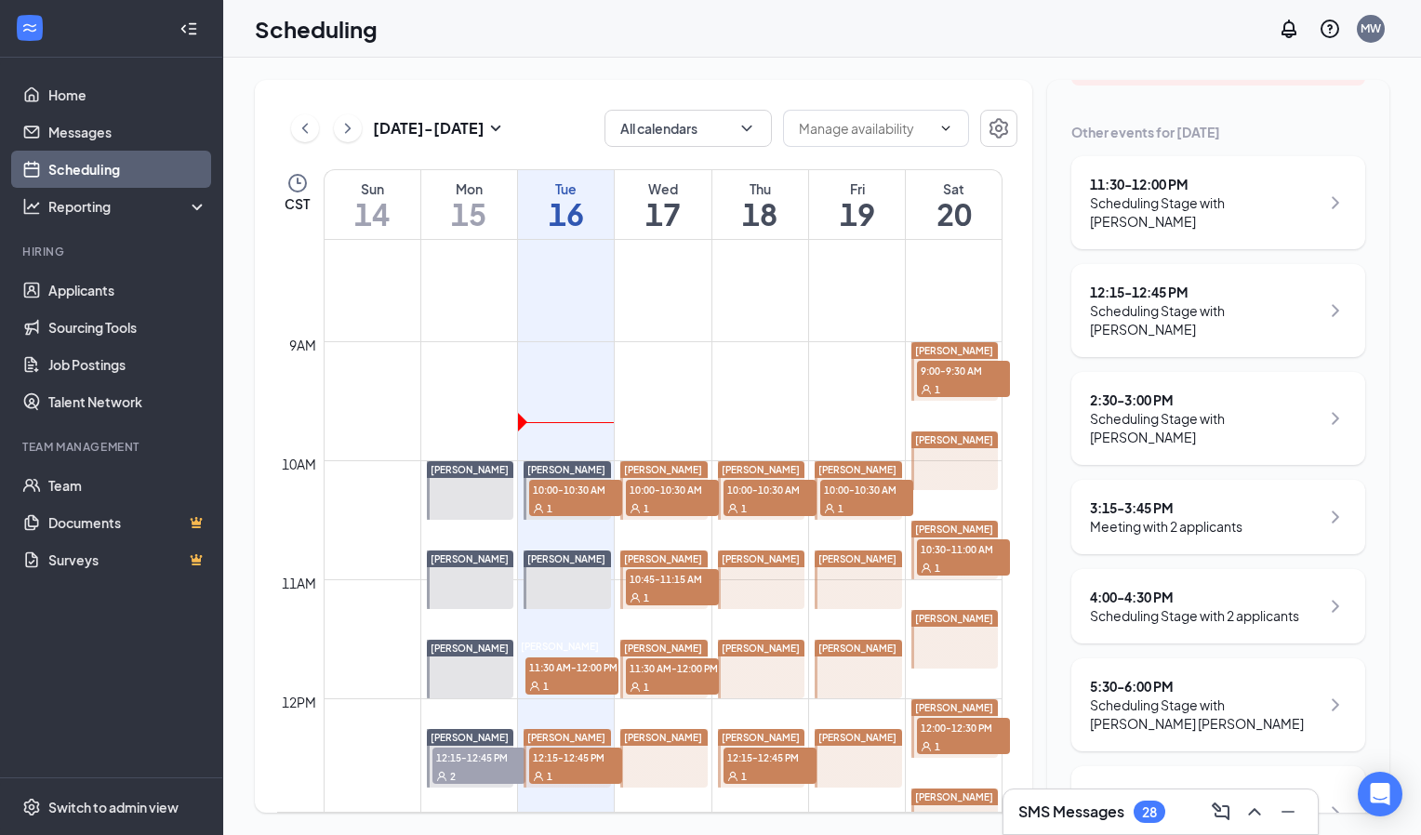
scroll to position [333, 0]
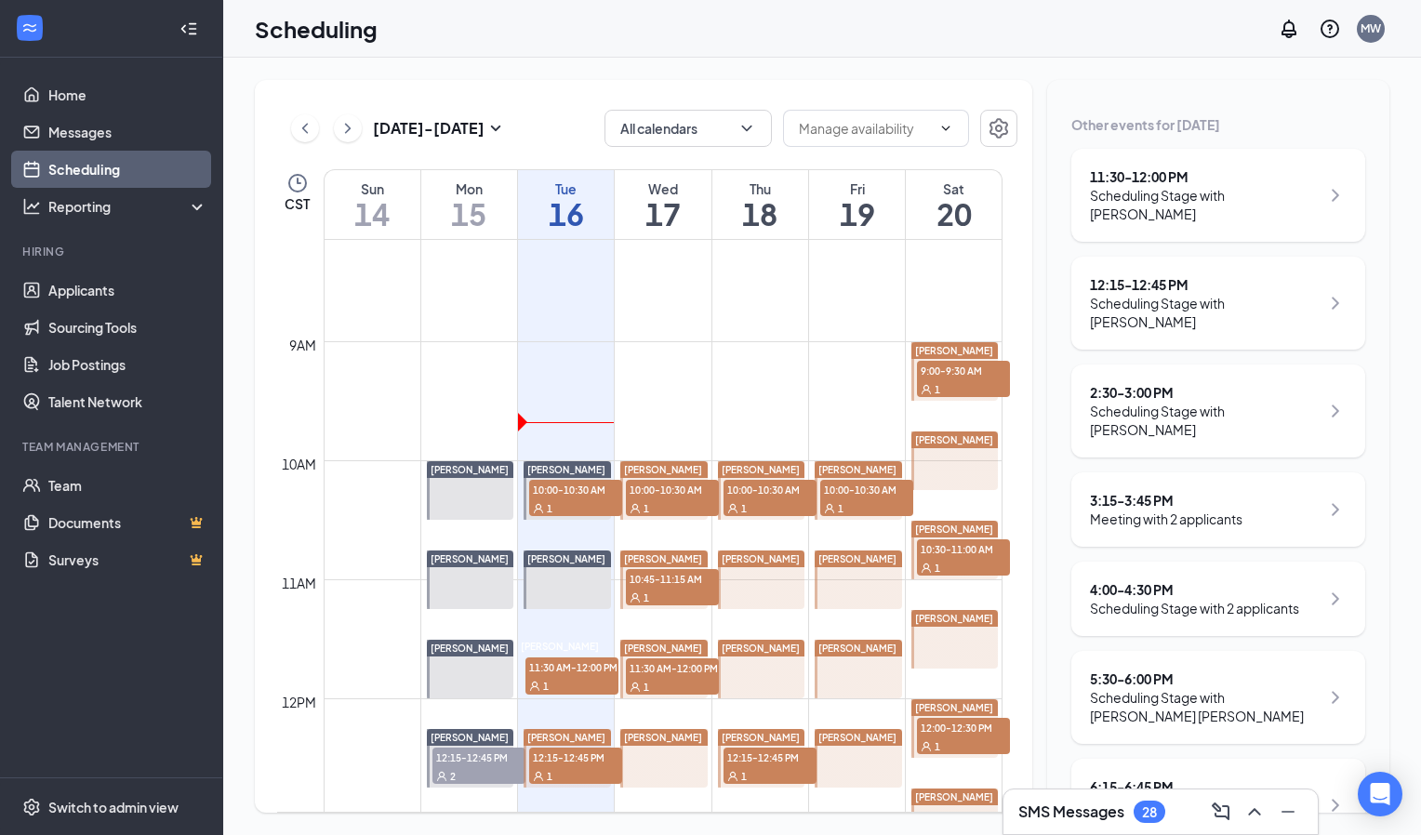
click at [1159, 562] on div "4:00 - 4:30 PM Scheduling Stage with 2 applicants" at bounding box center [1219, 599] width 294 height 74
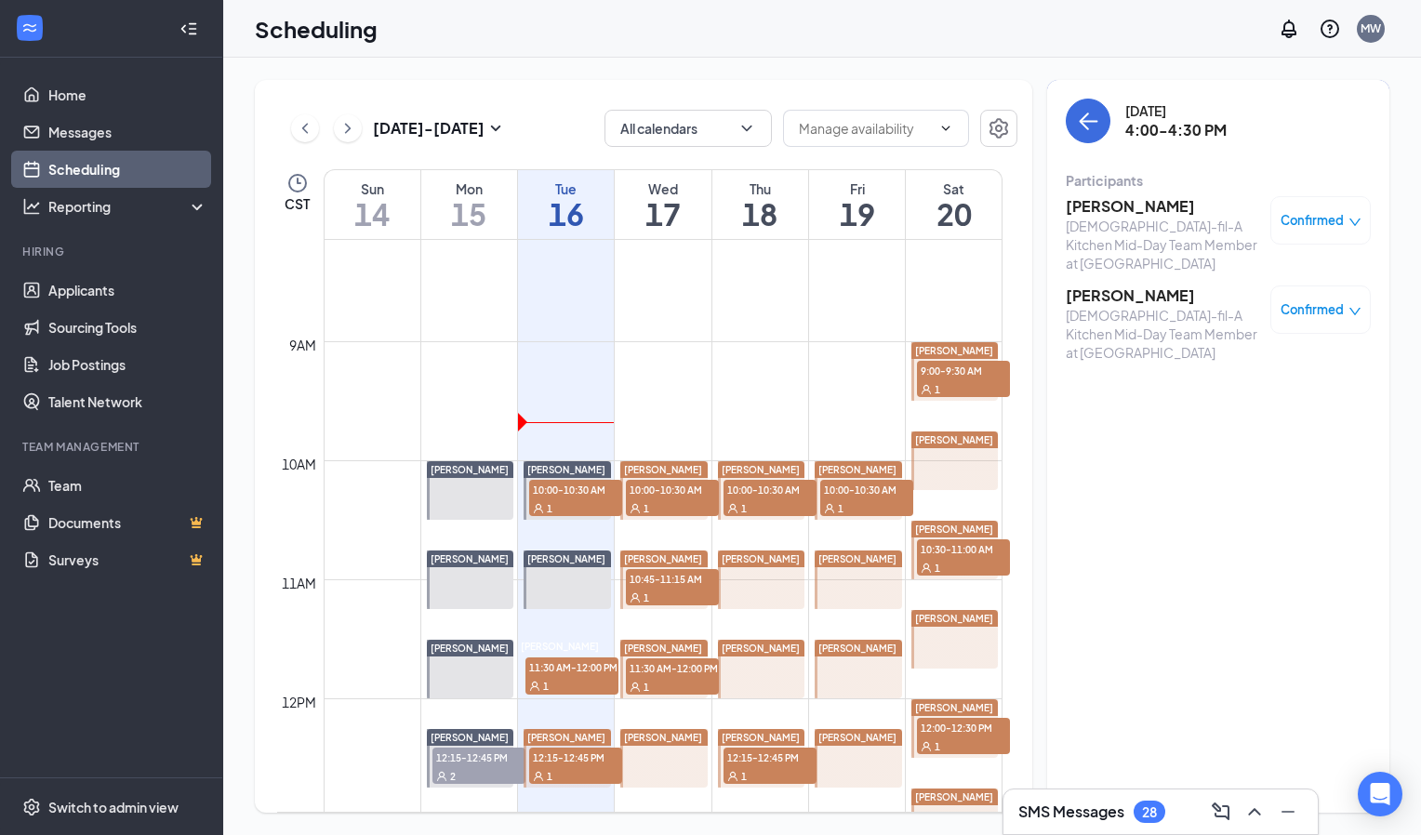
click at [1095, 201] on h3 "[PERSON_NAME]" at bounding box center [1163, 206] width 195 height 20
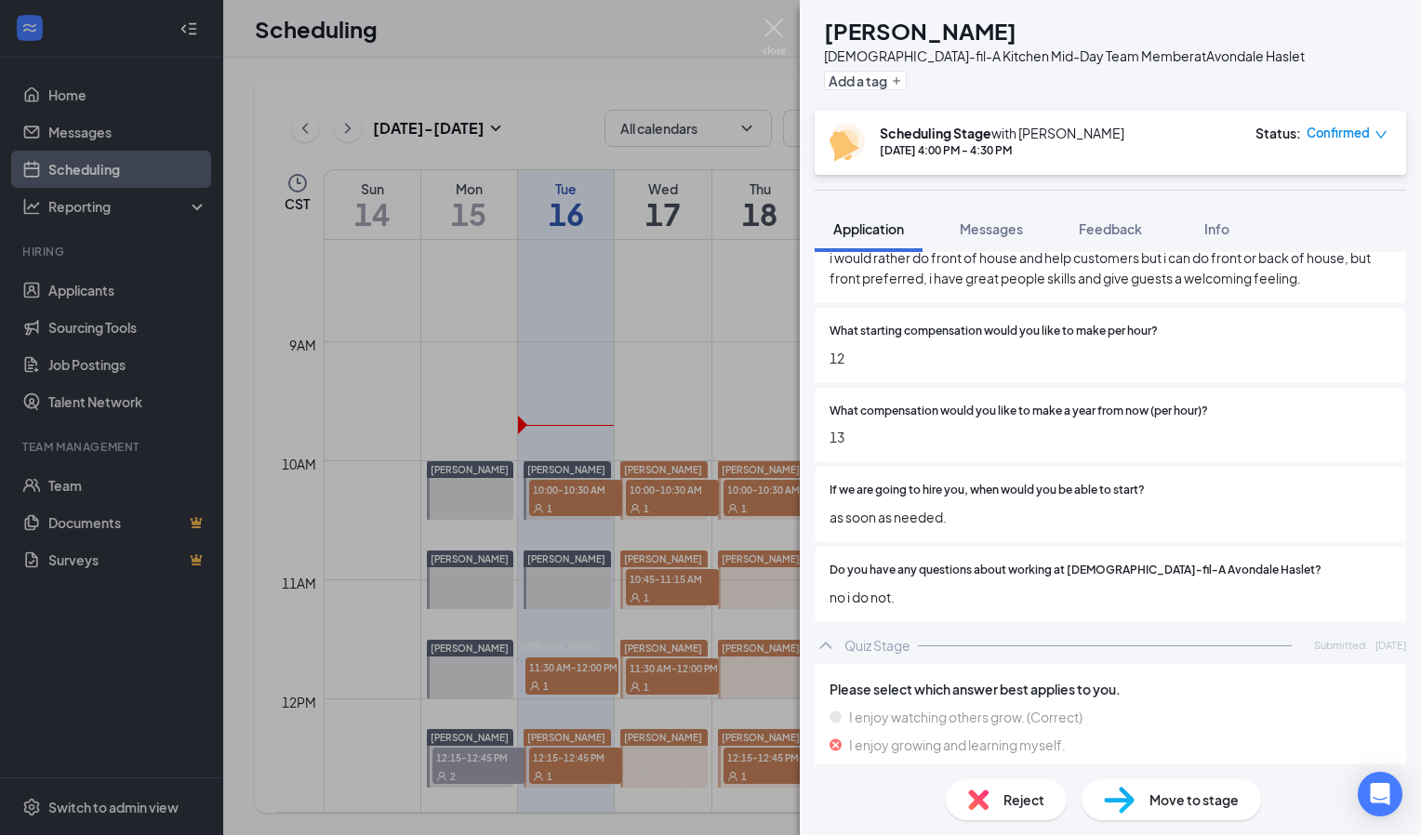
scroll to position [3672, 0]
click at [1068, 579] on span "Do you have any questions about working at [DEMOGRAPHIC_DATA]-fil-A Avondale Ha…" at bounding box center [1076, 570] width 492 height 18
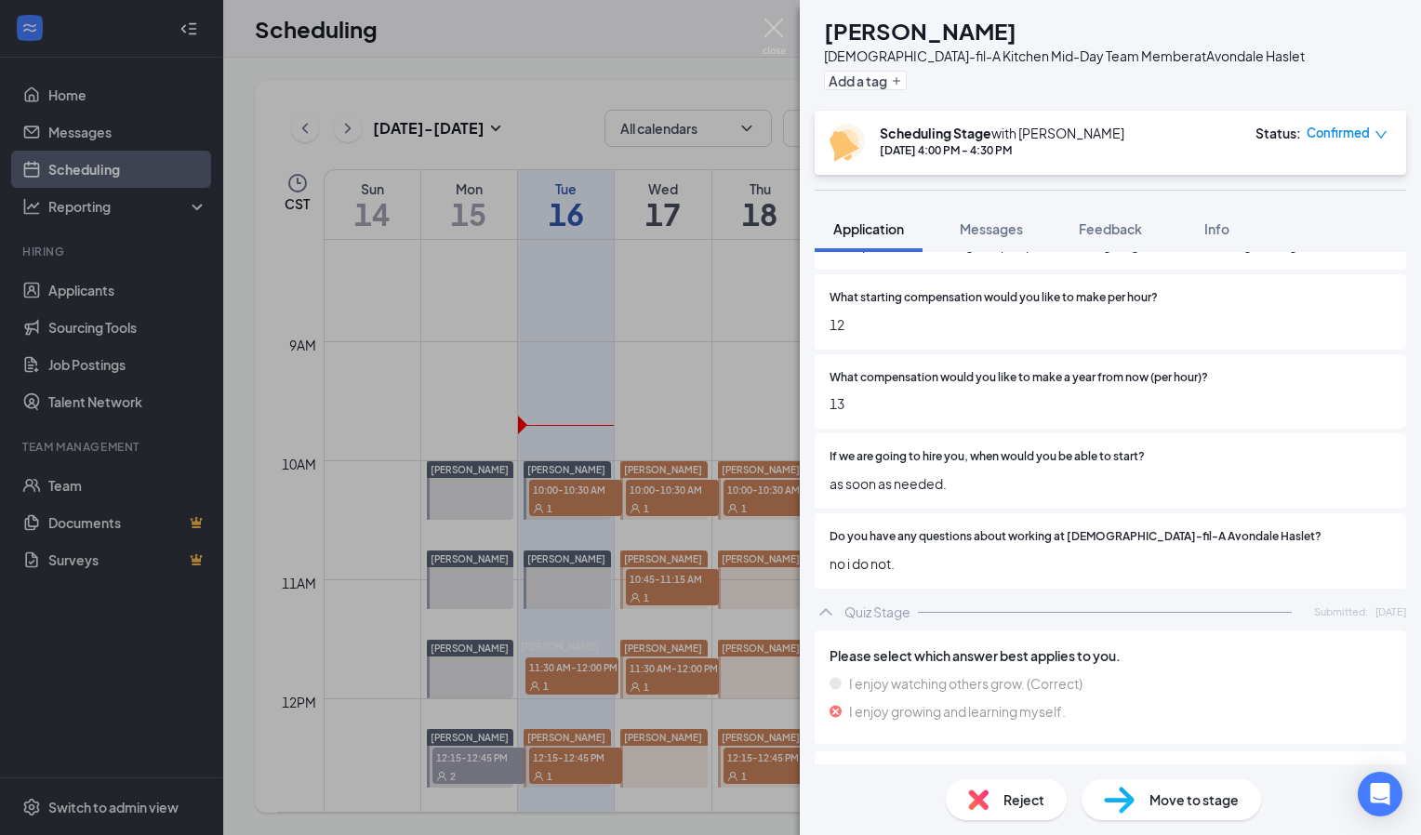
scroll to position [3704, 0]
click at [759, 38] on div "AC [PERSON_NAME] [DEMOGRAPHIC_DATA]-fil-A Kitchen Mid-Day Team Member at [GEOGR…" at bounding box center [710, 417] width 1421 height 835
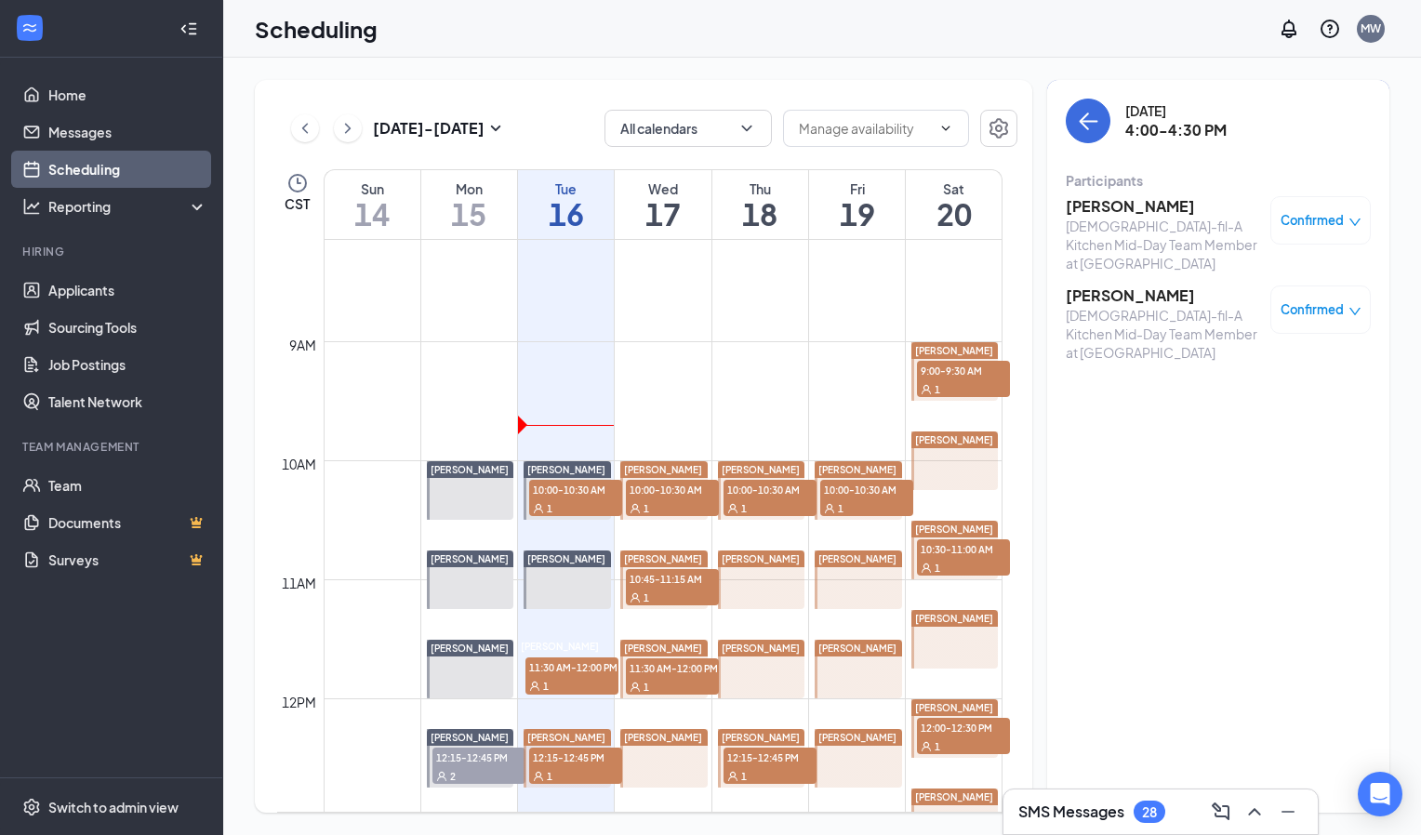
click at [765, 33] on div "Scheduling MW" at bounding box center [822, 29] width 1198 height 58
click at [1118, 301] on h3 "[PERSON_NAME]" at bounding box center [1163, 296] width 195 height 20
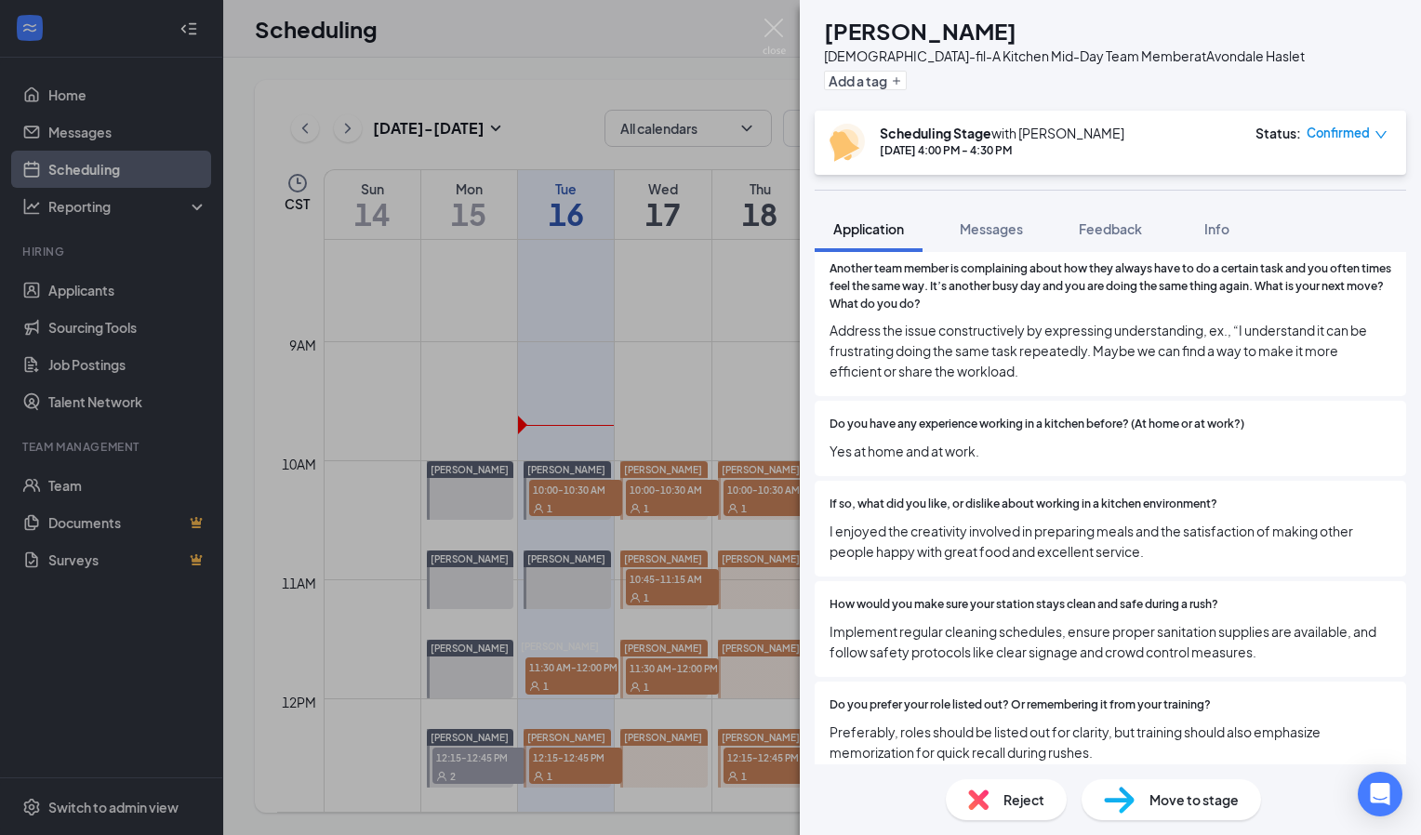
scroll to position [2184, 0]
click at [766, 22] on img at bounding box center [774, 37] width 23 height 36
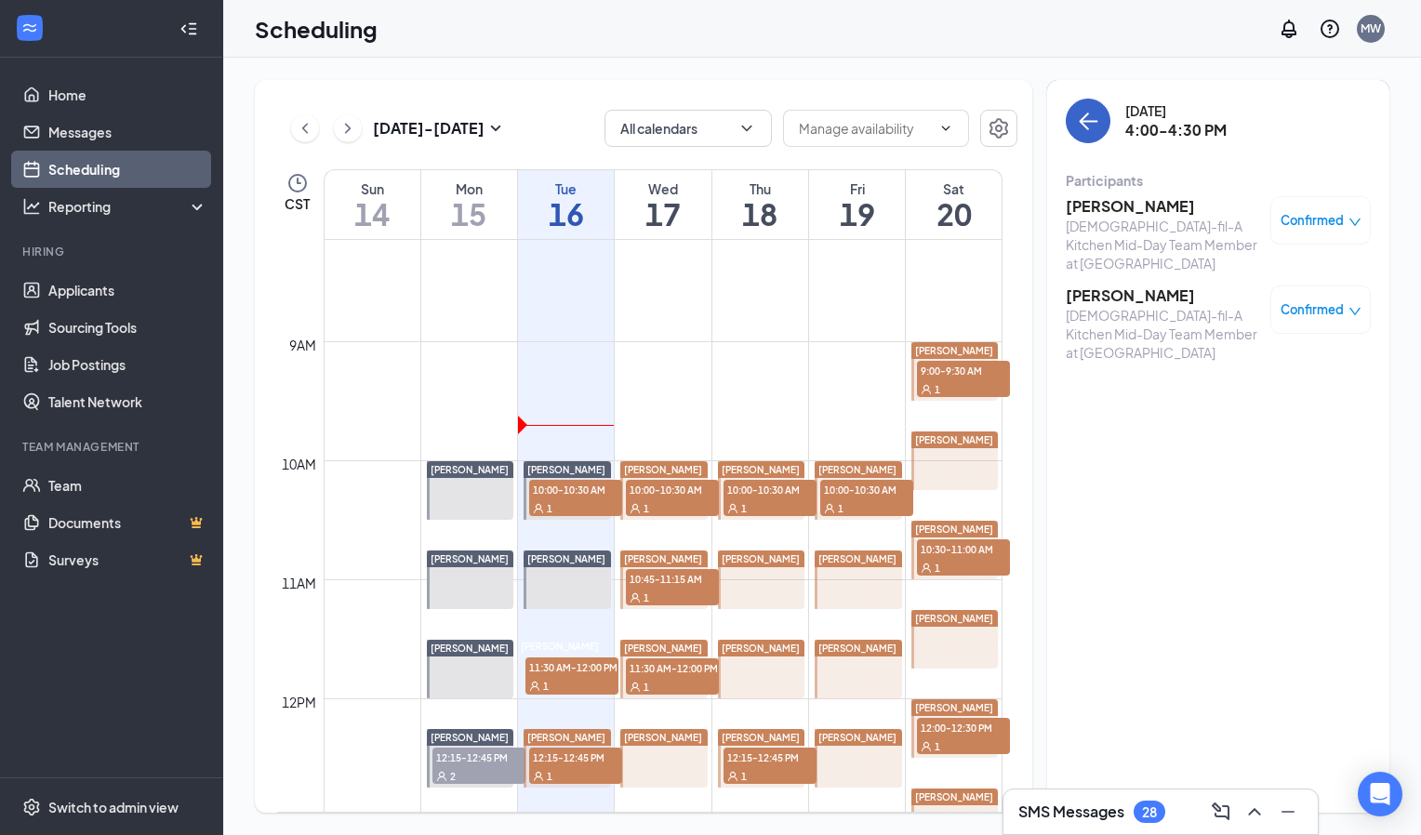
click at [1068, 113] on button "back-button" at bounding box center [1088, 121] width 45 height 45
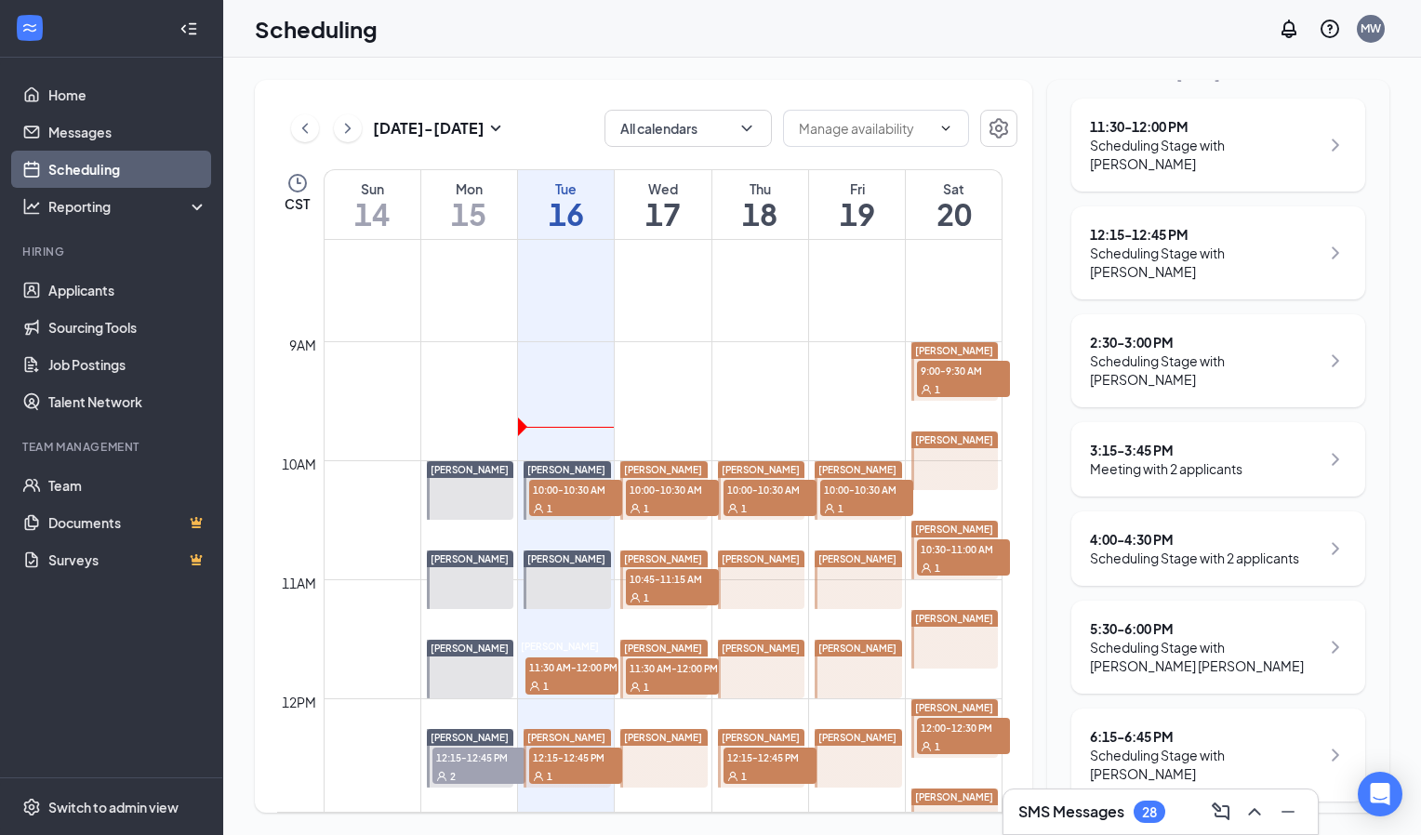
scroll to position [383, 0]
click at [1219, 746] on div "Scheduling Stage with [PERSON_NAME]" at bounding box center [1205, 764] width 230 height 37
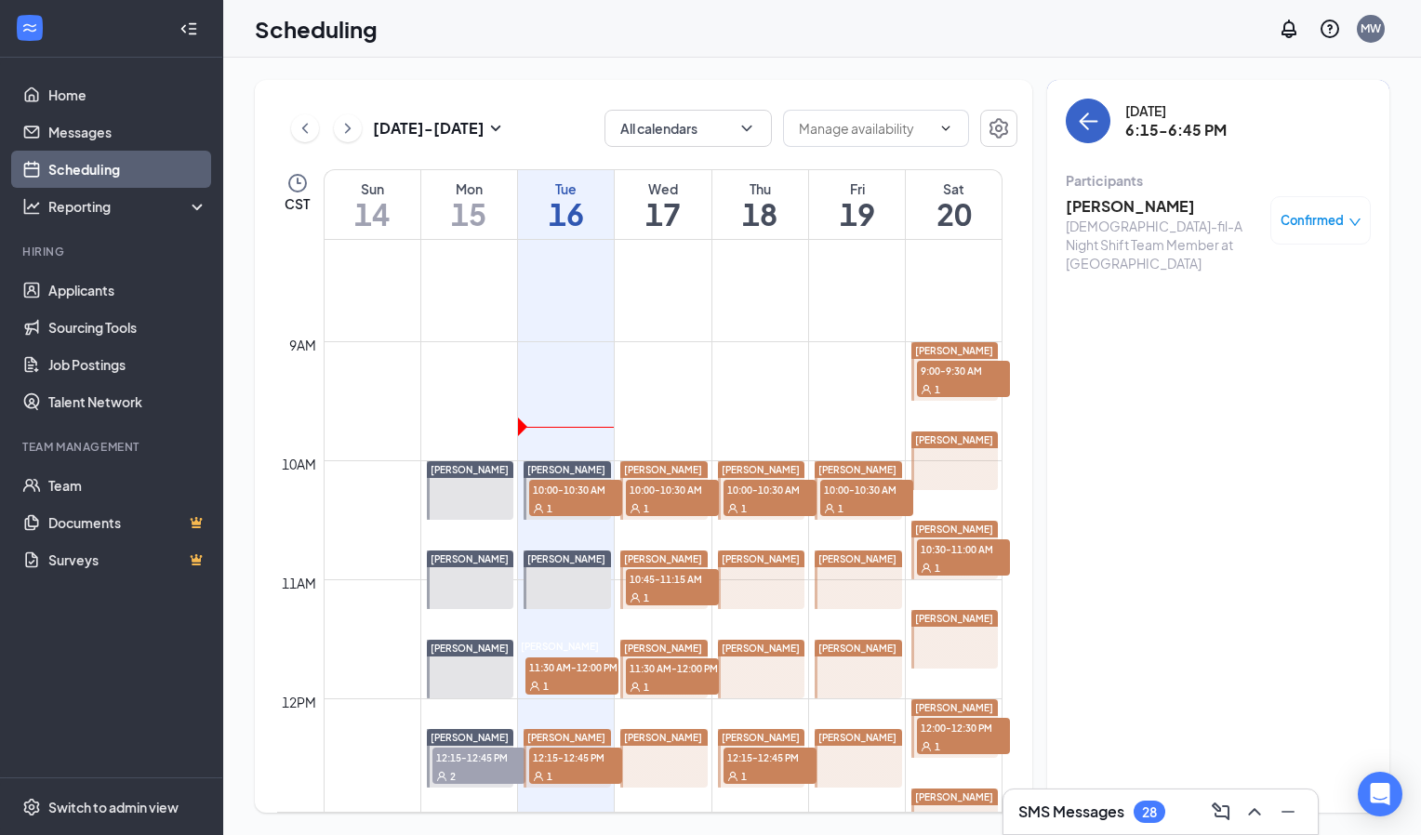
click at [1083, 118] on icon "ArrowLeft" at bounding box center [1084, 122] width 9 height 18
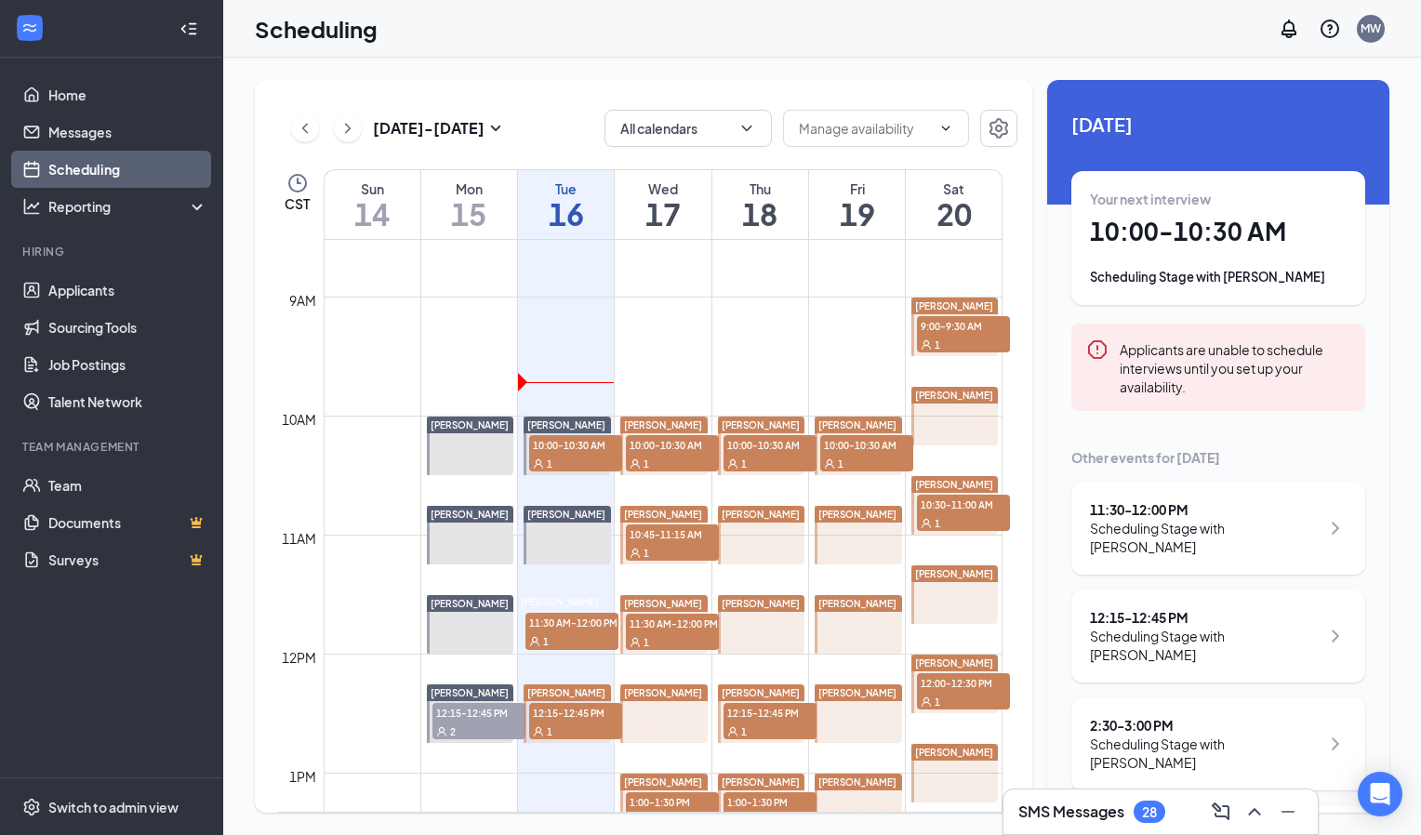
scroll to position [1019, 0]
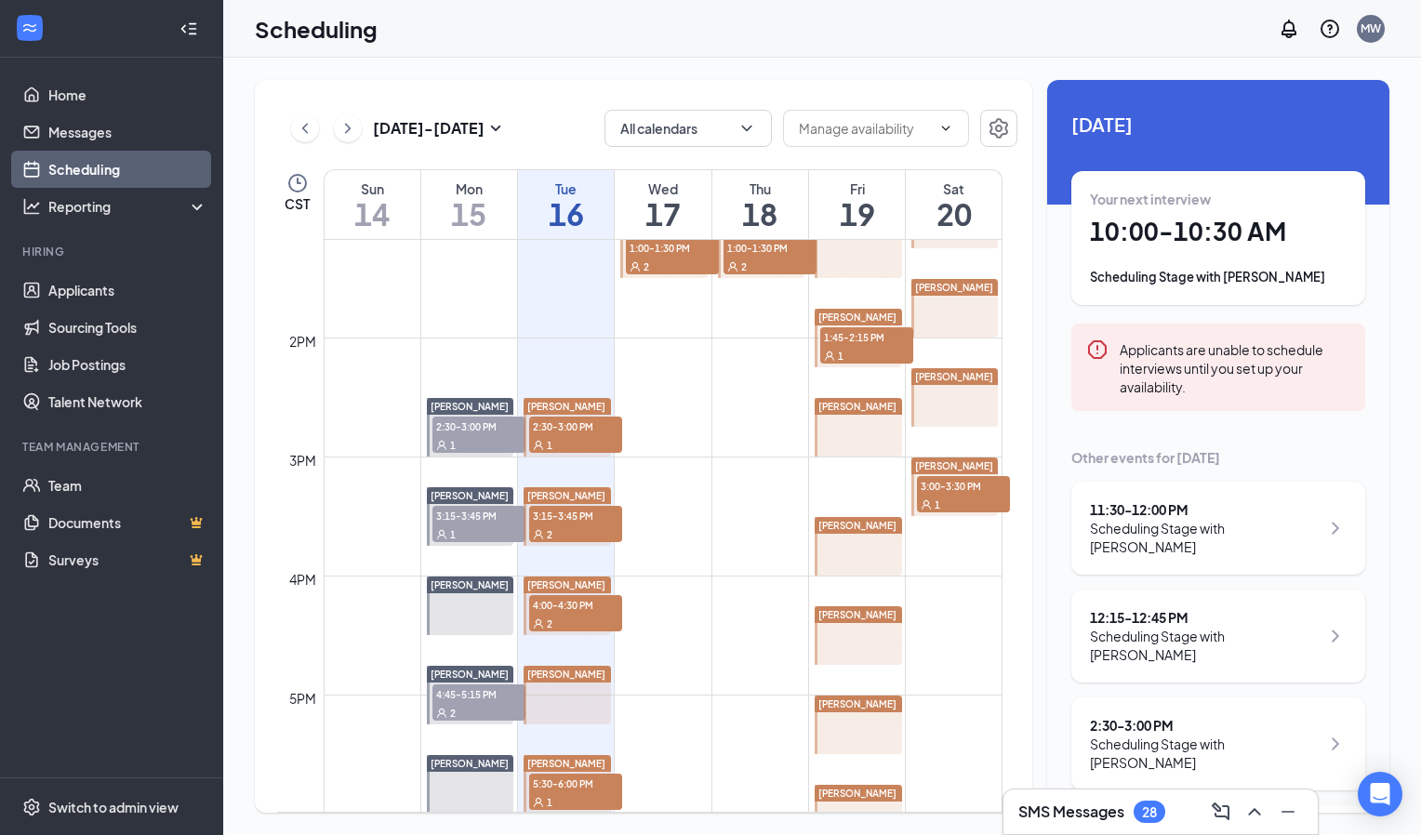
click at [751, 580] on td at bounding box center [663, 591] width 679 height 30
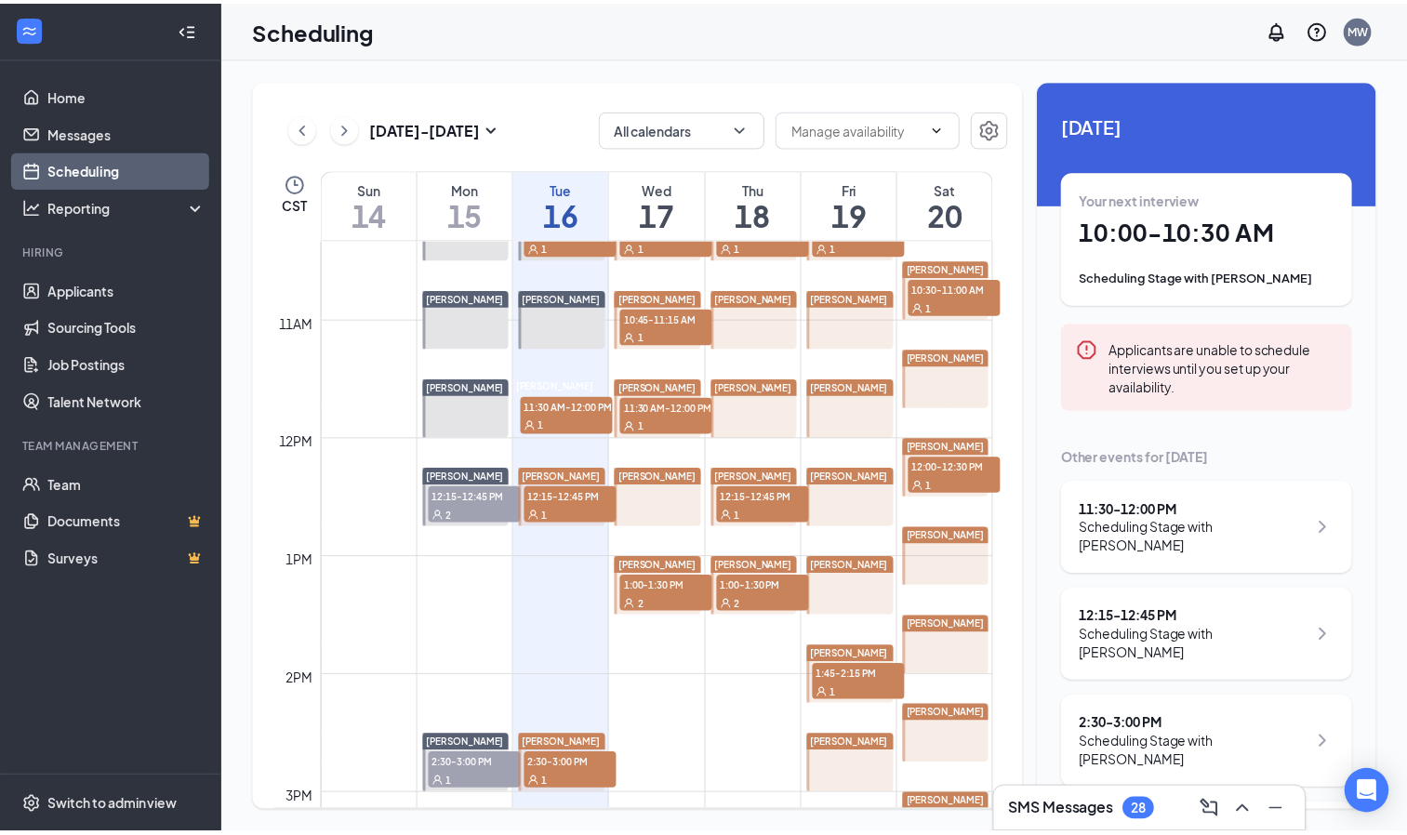
scroll to position [1229, 0]
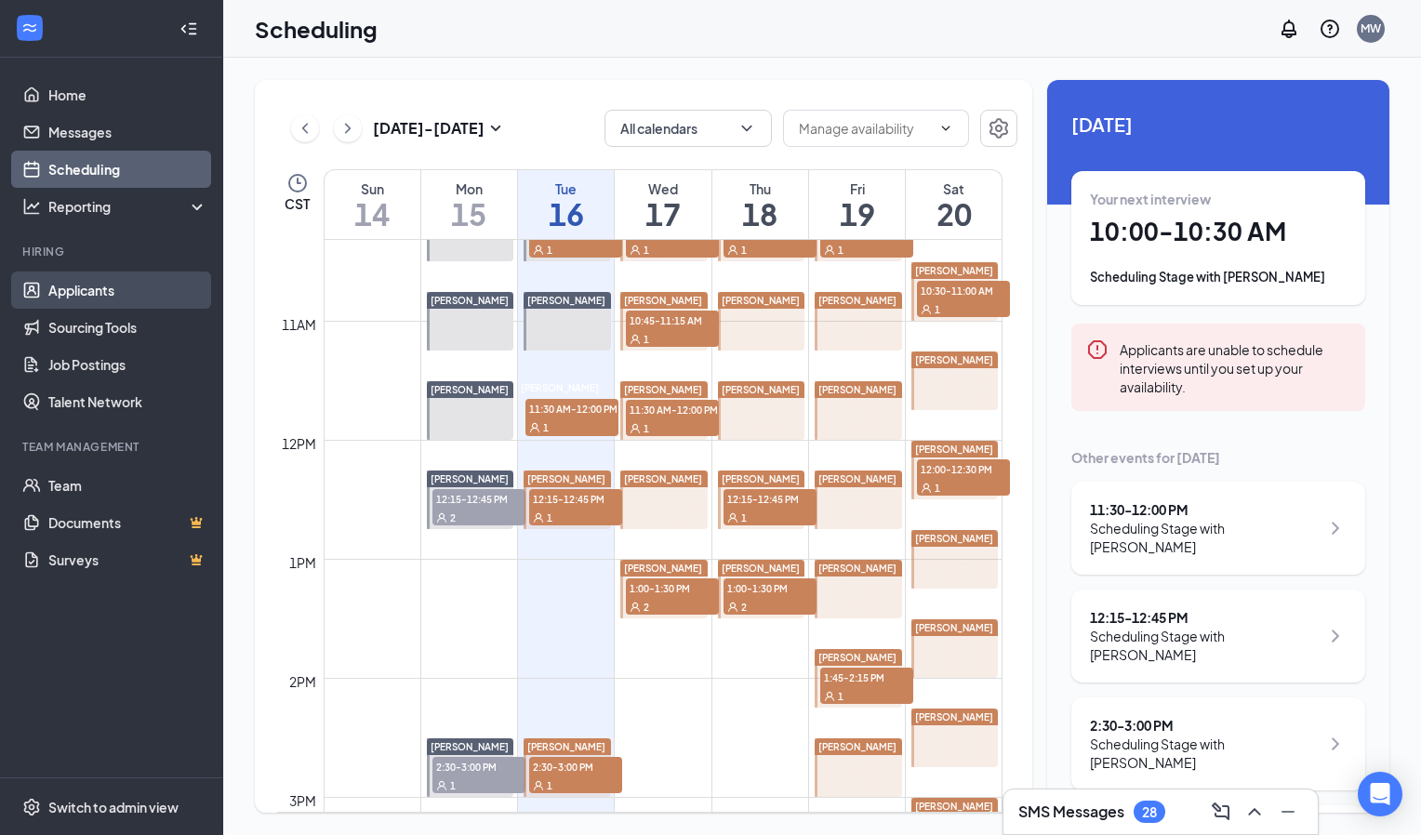
click at [120, 301] on link "Applicants" at bounding box center [127, 290] width 159 height 37
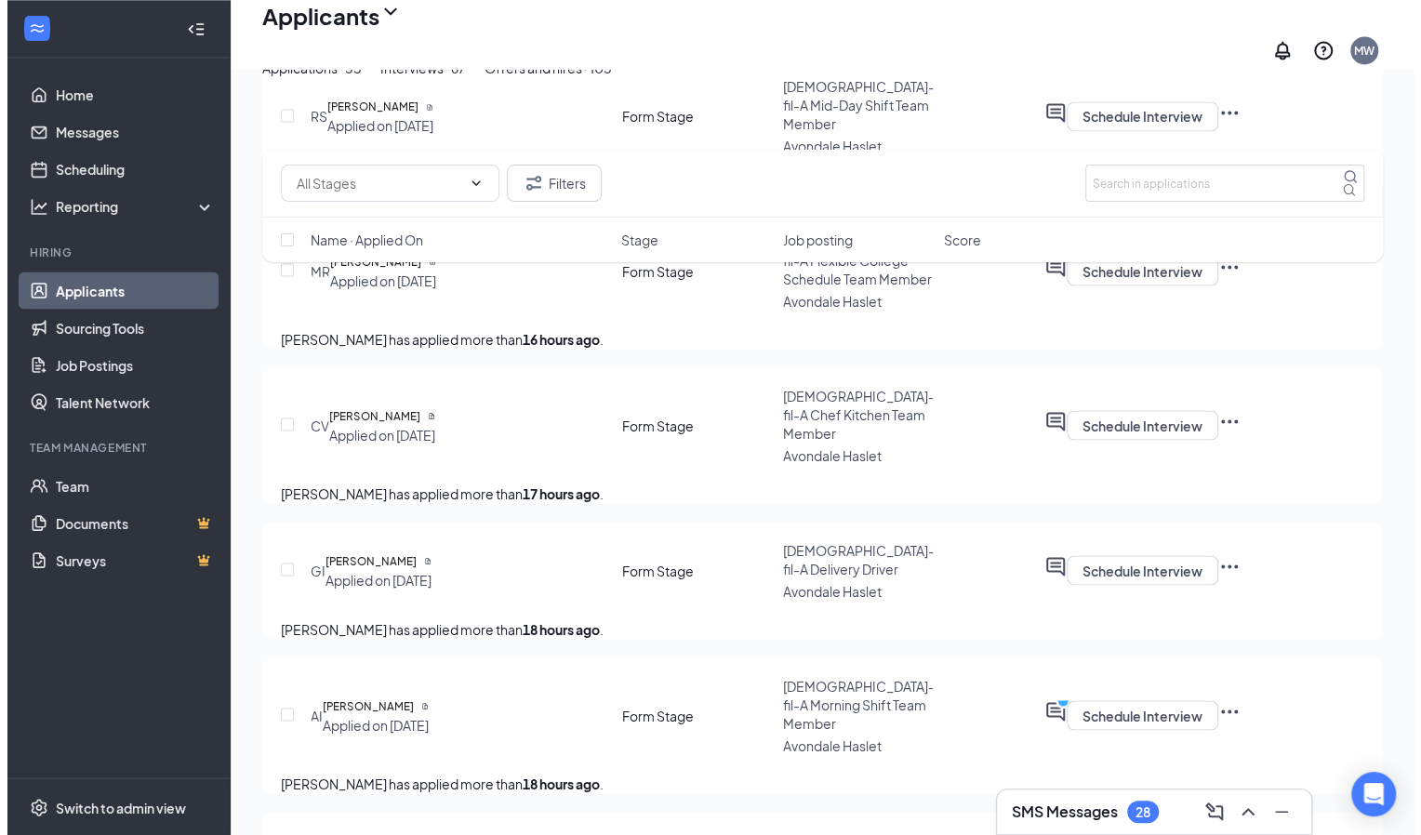
scroll to position [1883, 0]
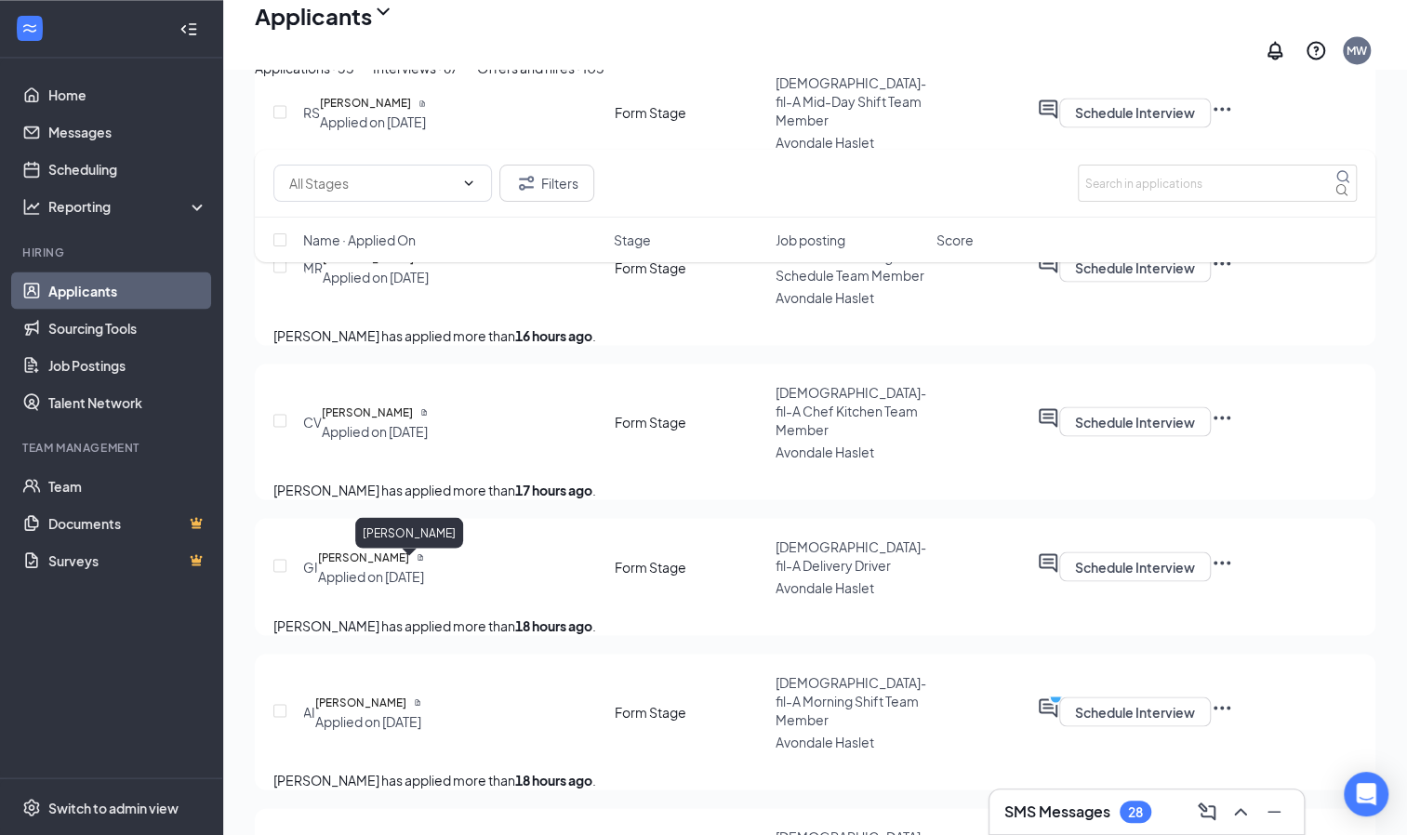
click at [413, 421] on h5 "[PERSON_NAME]" at bounding box center [367, 412] width 91 height 19
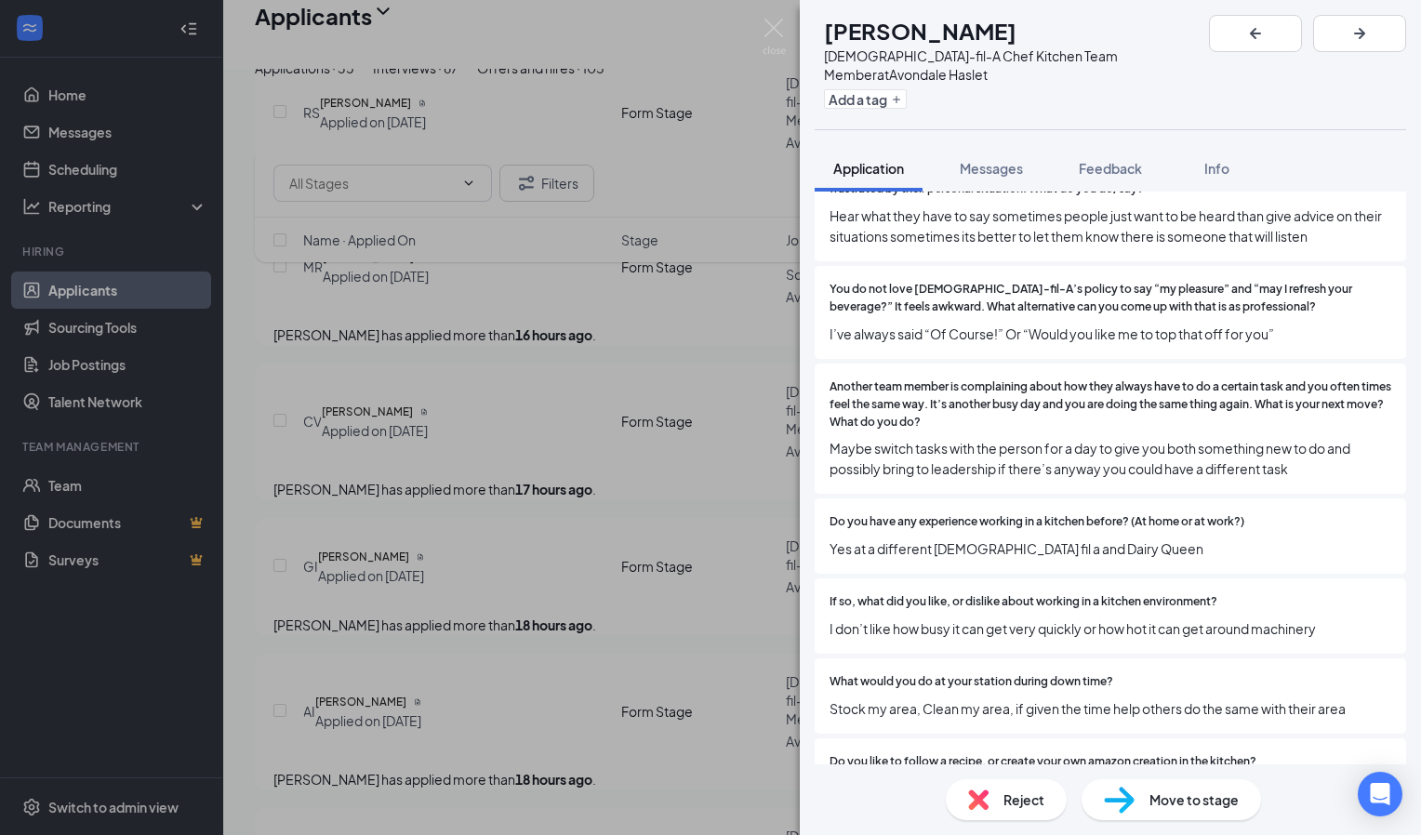
scroll to position [2028, 0]
click at [707, 478] on div "CV [PERSON_NAME][DEMOGRAPHIC_DATA]-fil-A Chef Kitchen Team Member at Avondale H…" at bounding box center [710, 417] width 1421 height 835
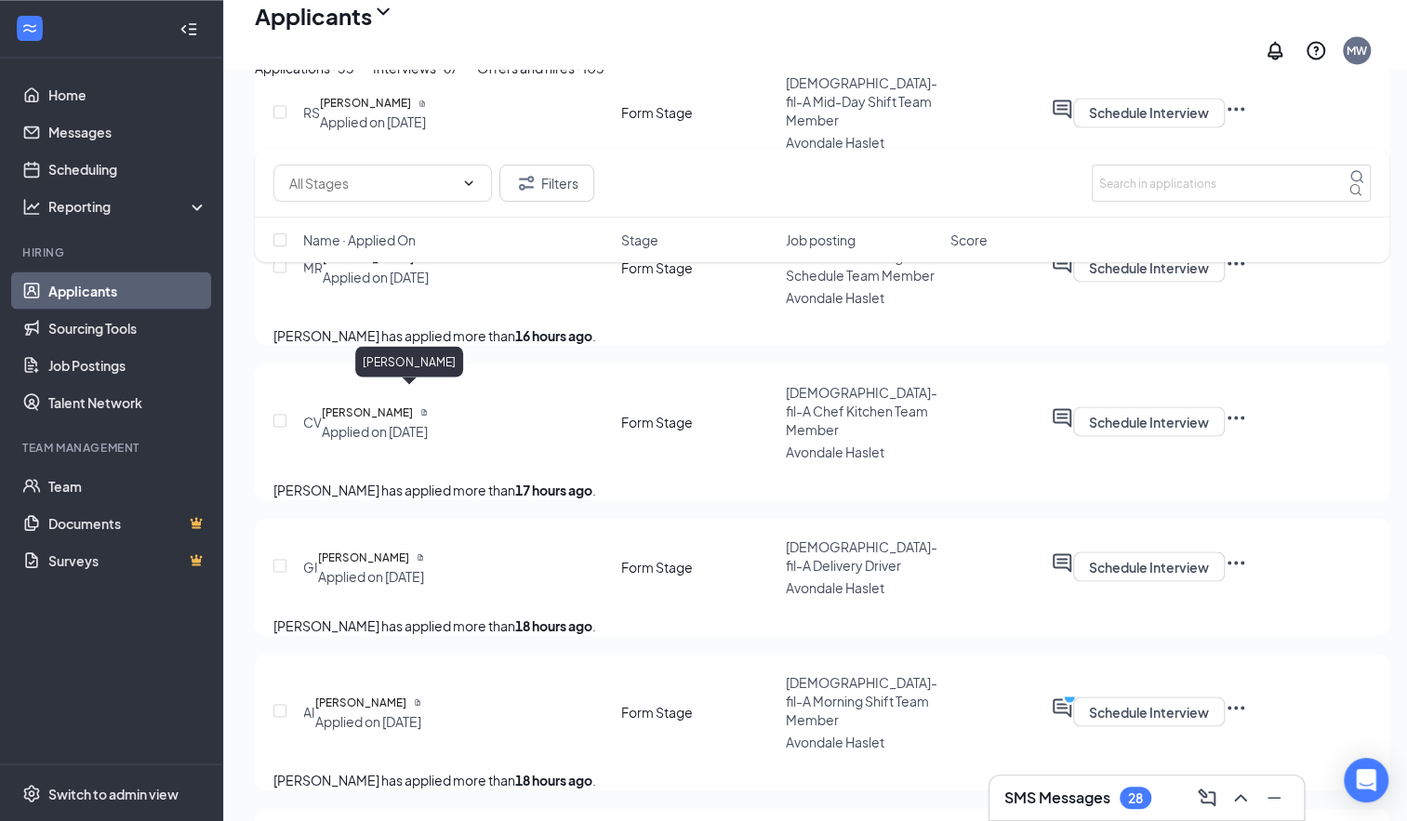
click at [414, 267] on h5 "[PERSON_NAME]" at bounding box center [368, 257] width 91 height 19
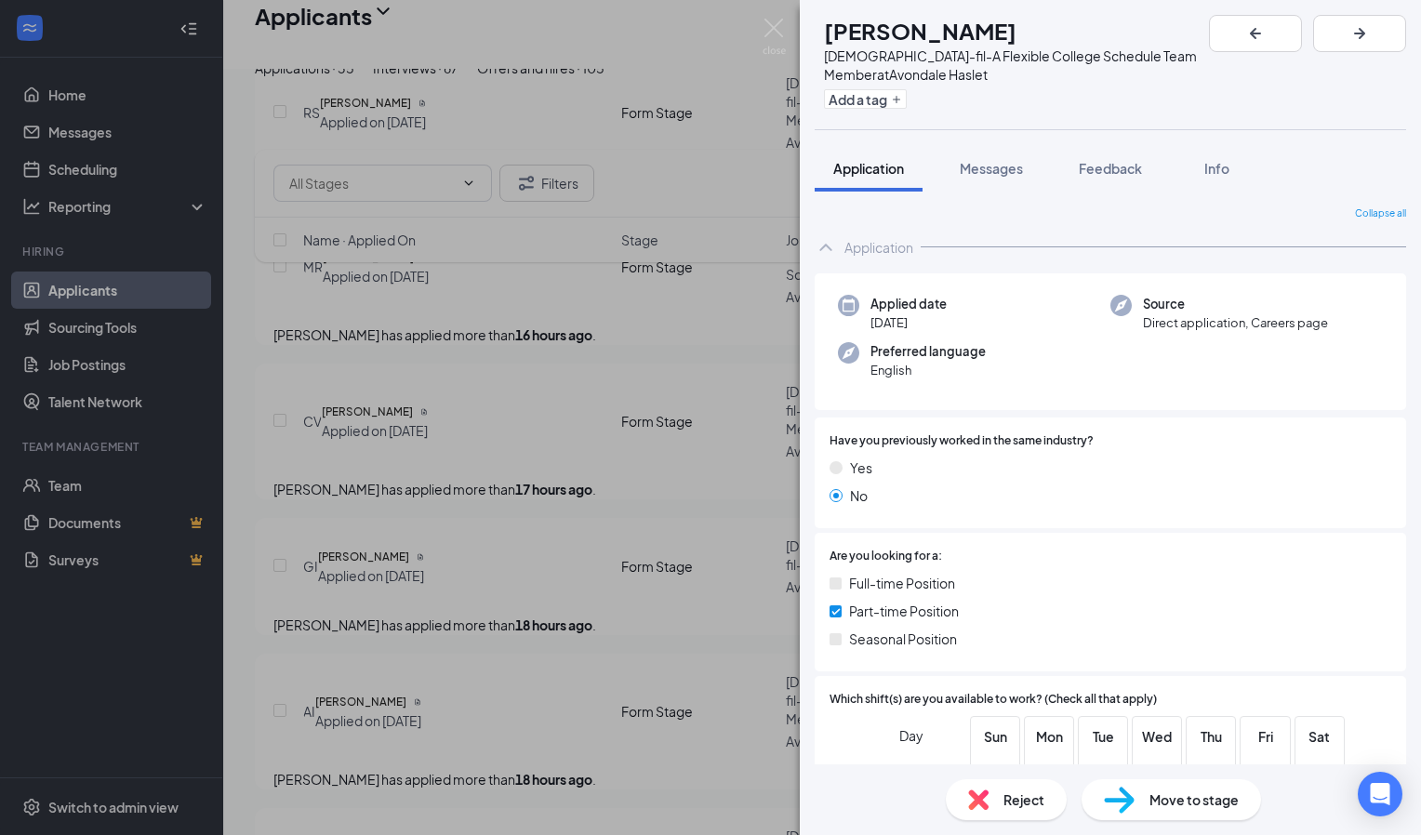
click at [957, 508] on div "Have you previously worked in the same industry? Yes No" at bounding box center [1111, 473] width 592 height 111
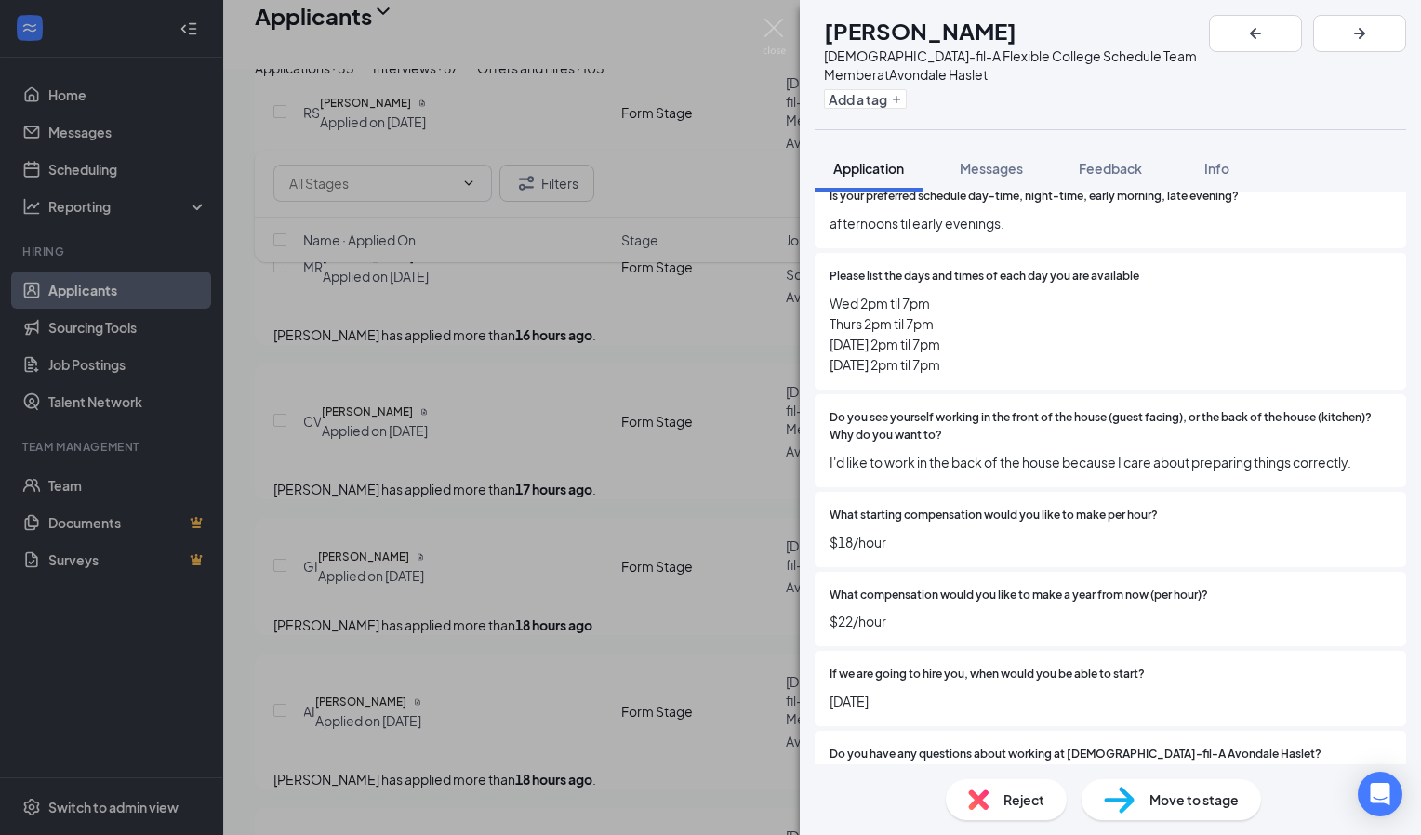
scroll to position [3511, 0]
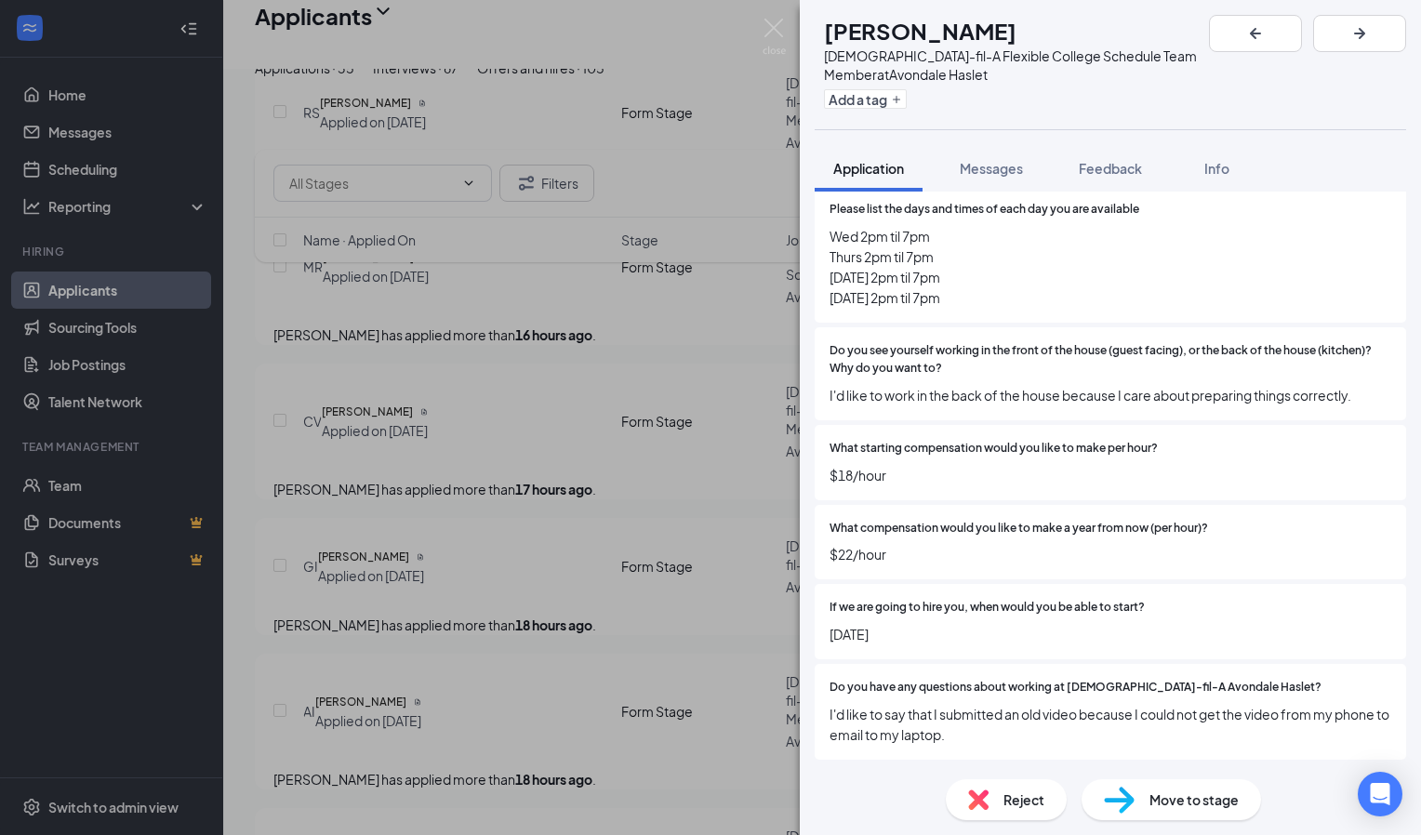
click at [730, 486] on div "MR [PERSON_NAME] [DEMOGRAPHIC_DATA]-fil-A Flexible College Schedule Team Member…" at bounding box center [710, 417] width 1421 height 835
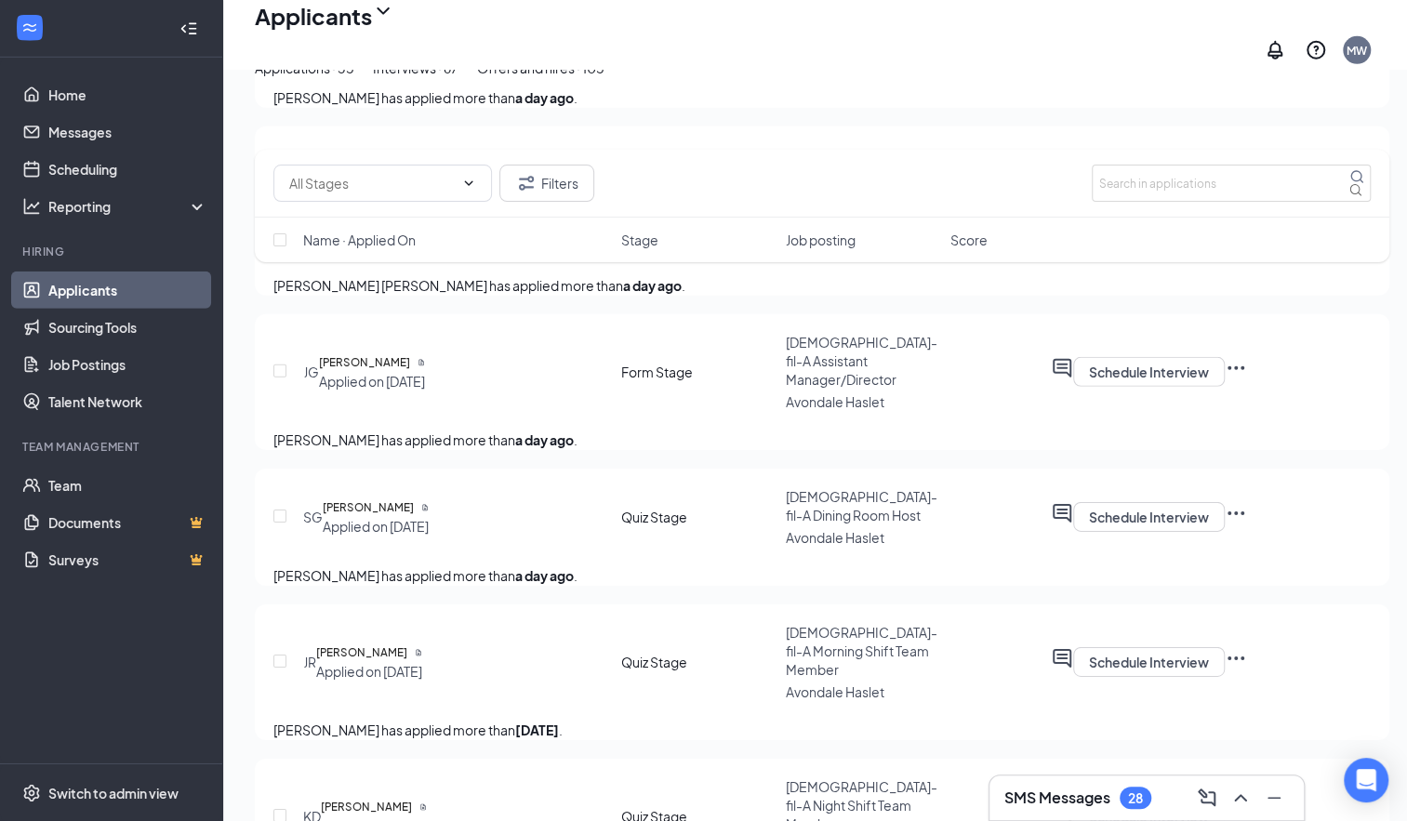
scroll to position [3283, 14]
